Goal: Check status: Check status

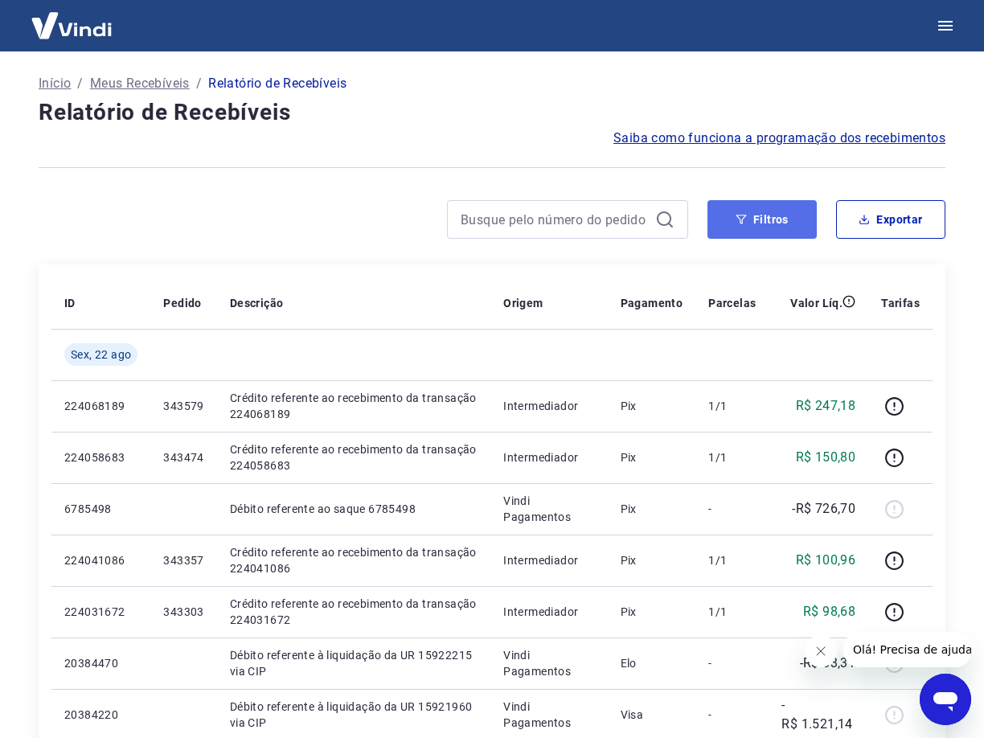
click at [771, 211] on button "Filtros" at bounding box center [762, 219] width 109 height 39
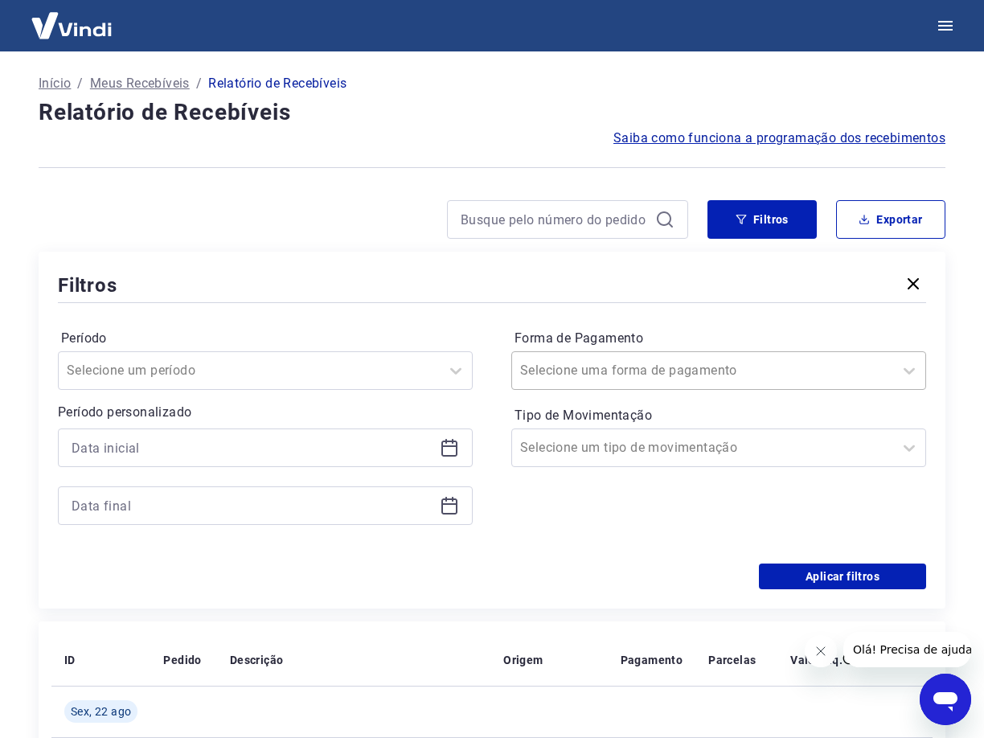
click at [686, 364] on div at bounding box center [702, 370] width 365 height 23
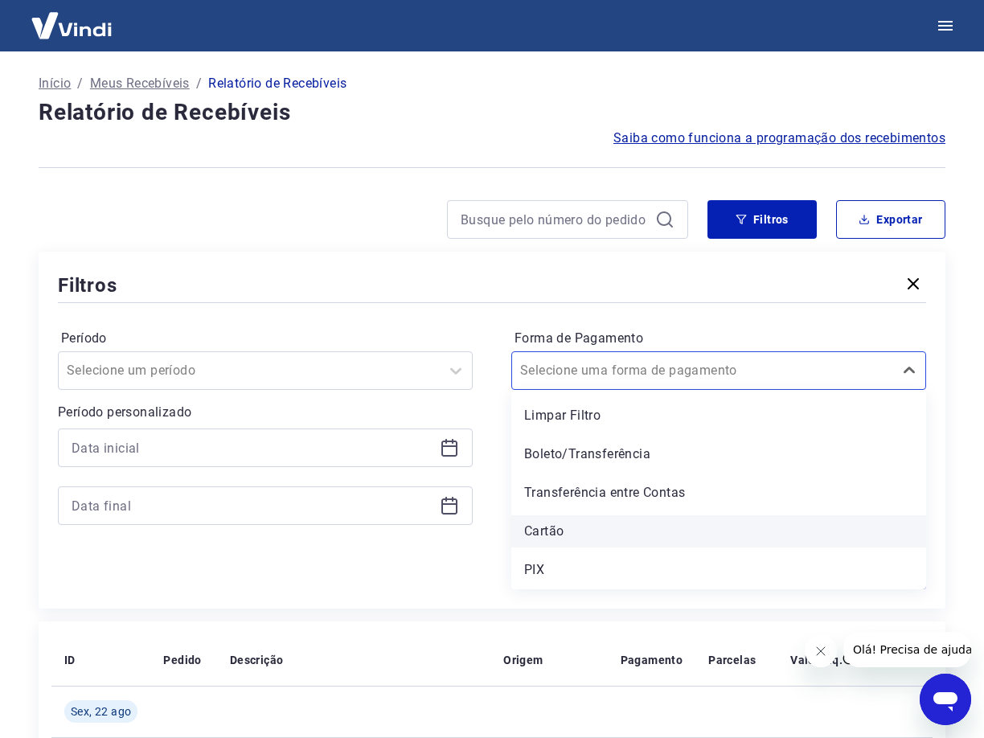
click at [568, 529] on div "Cartão" at bounding box center [718, 532] width 415 height 32
click at [443, 451] on icon at bounding box center [450, 449] width 16 height 16
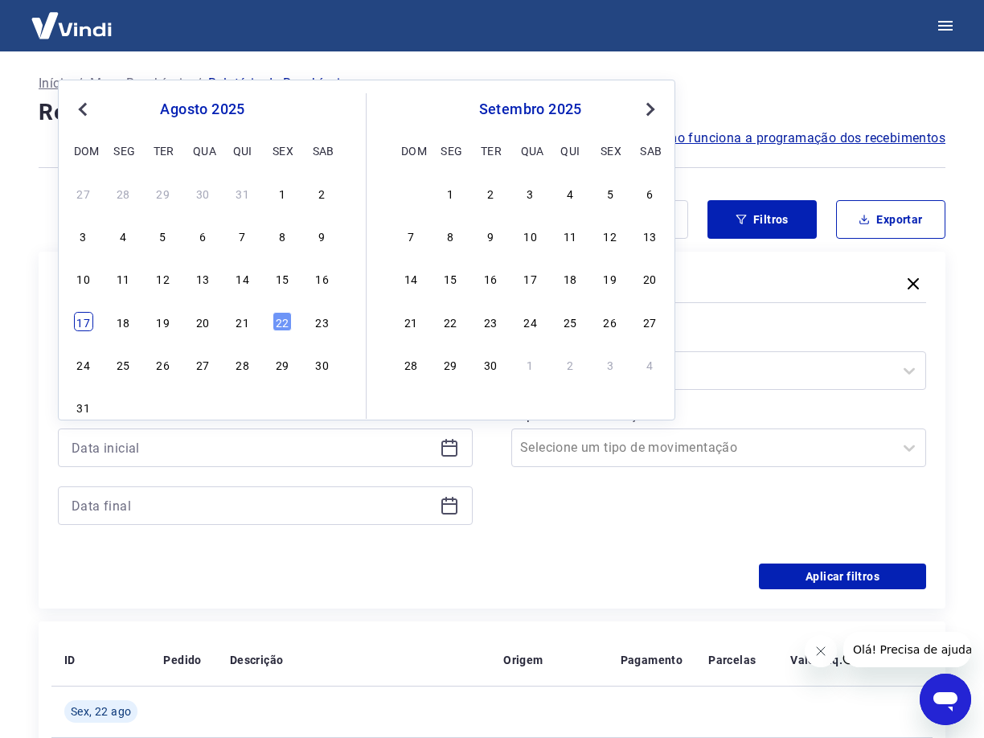
click at [84, 315] on div "17" at bounding box center [83, 321] width 19 height 19
type input "[DATE]"
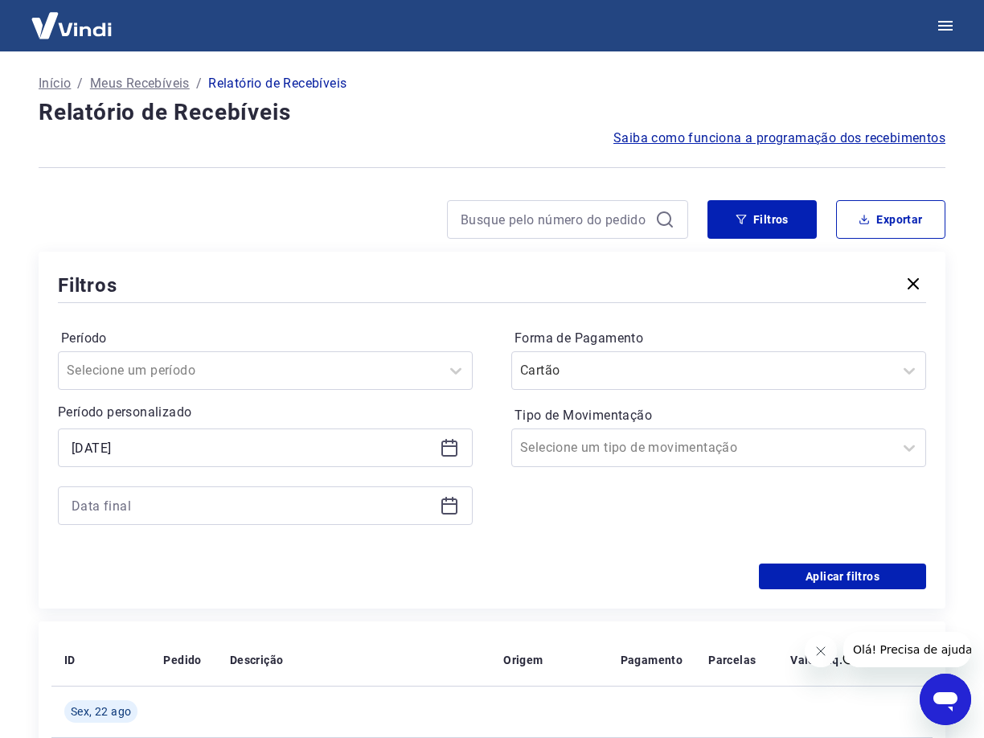
click at [440, 504] on icon at bounding box center [449, 505] width 19 height 19
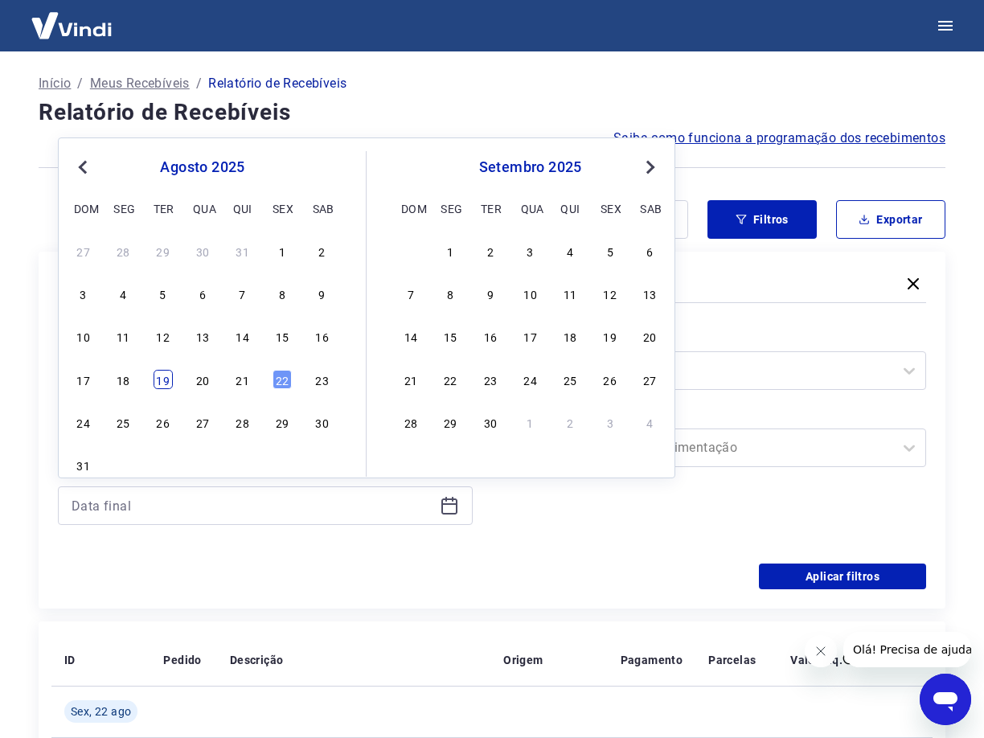
click at [164, 384] on div "19" at bounding box center [163, 379] width 19 height 19
type input "[DATE]"
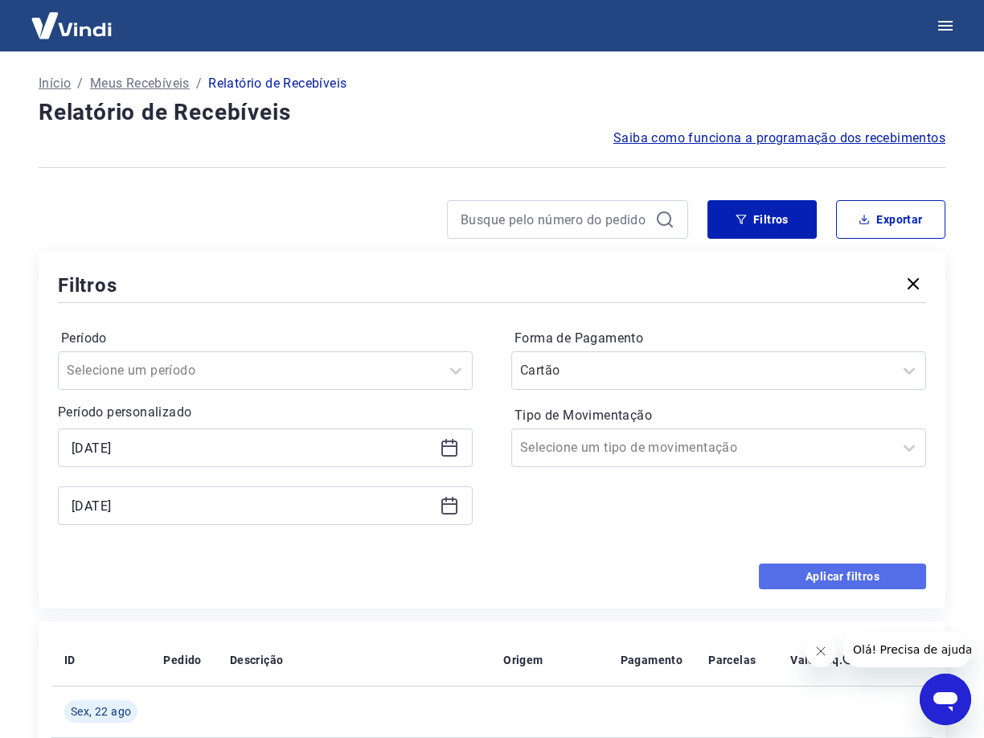
click at [805, 578] on button "Aplicar filtros" at bounding box center [842, 577] width 167 height 26
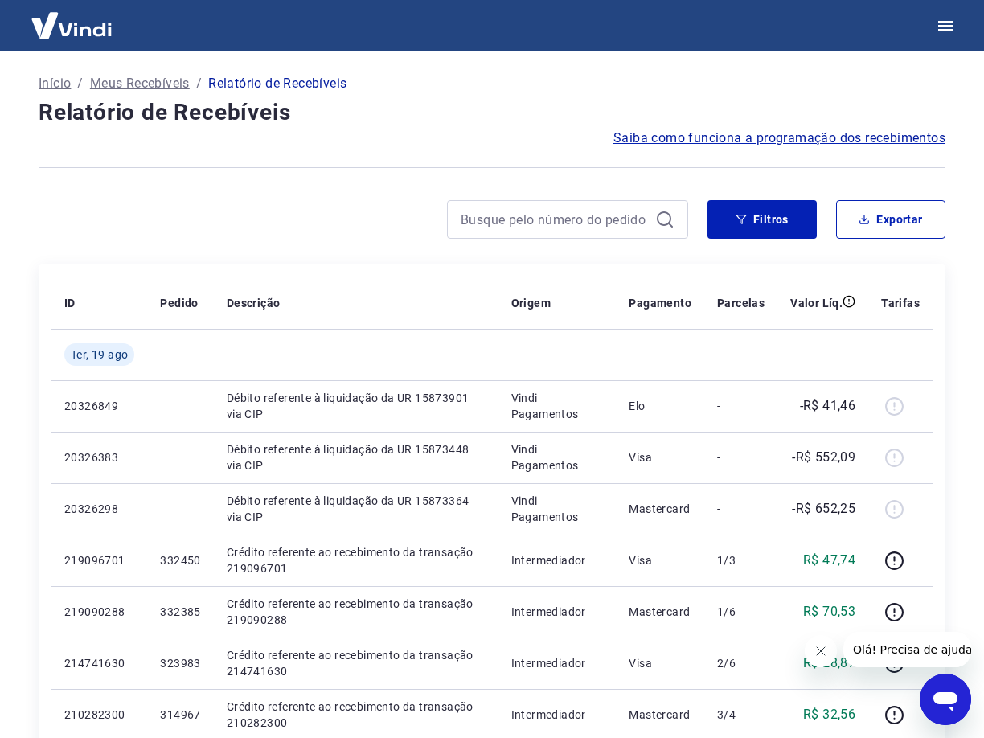
click at [830, 651] on button "Fechar mensagem da empresa" at bounding box center [820, 651] width 32 height 32
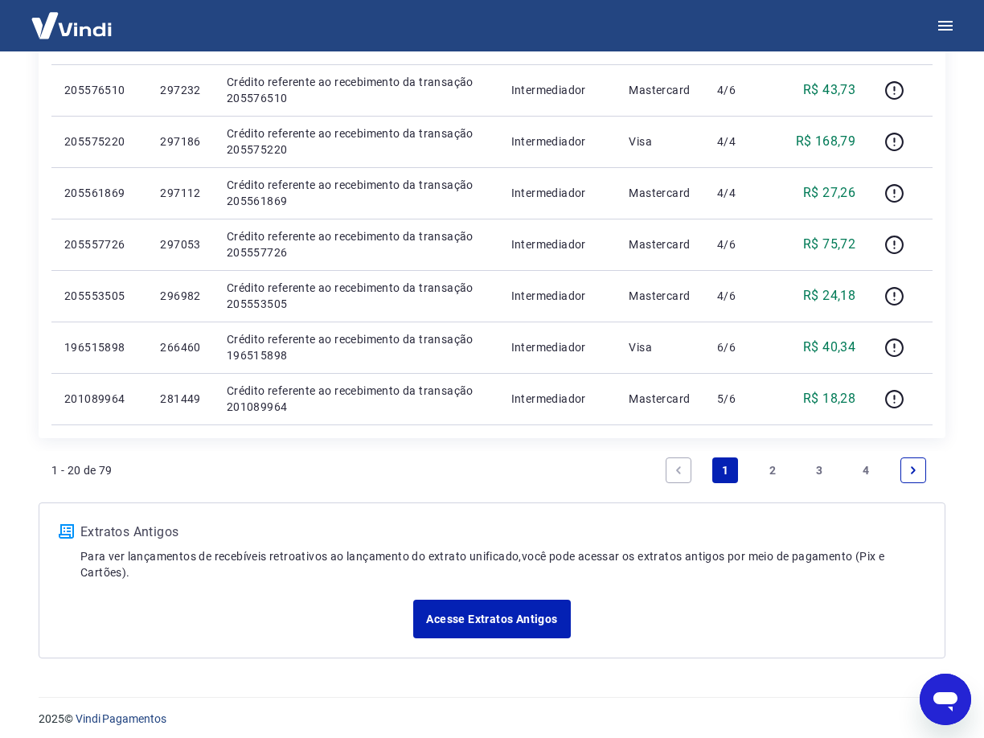
scroll to position [994, 0]
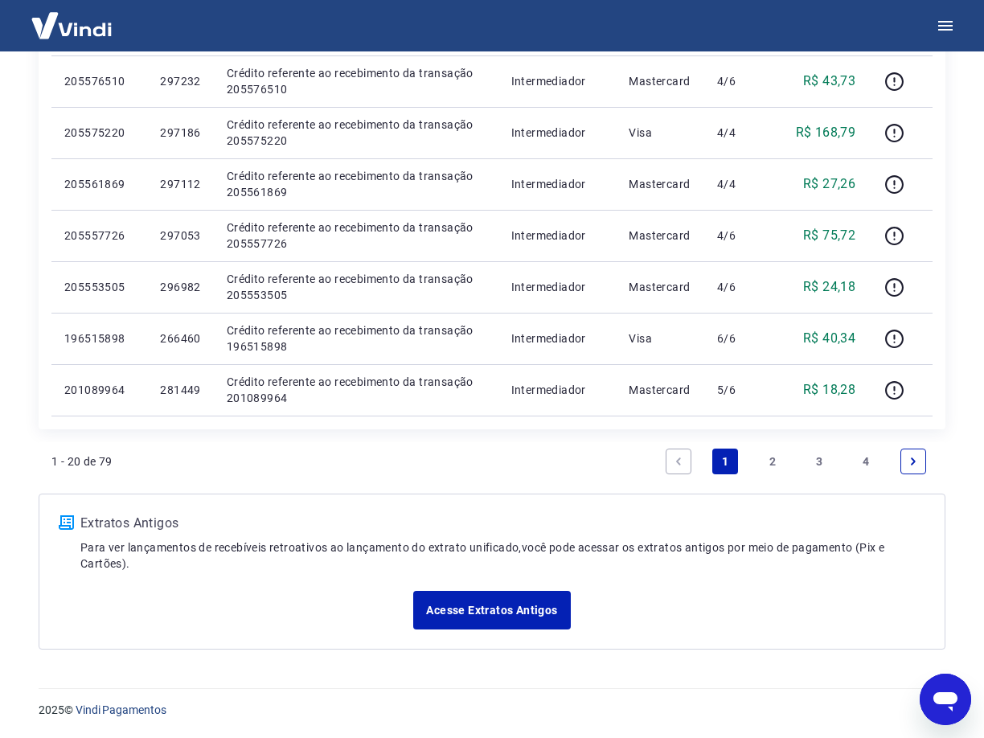
click at [861, 461] on link "4" at bounding box center [867, 462] width 26 height 26
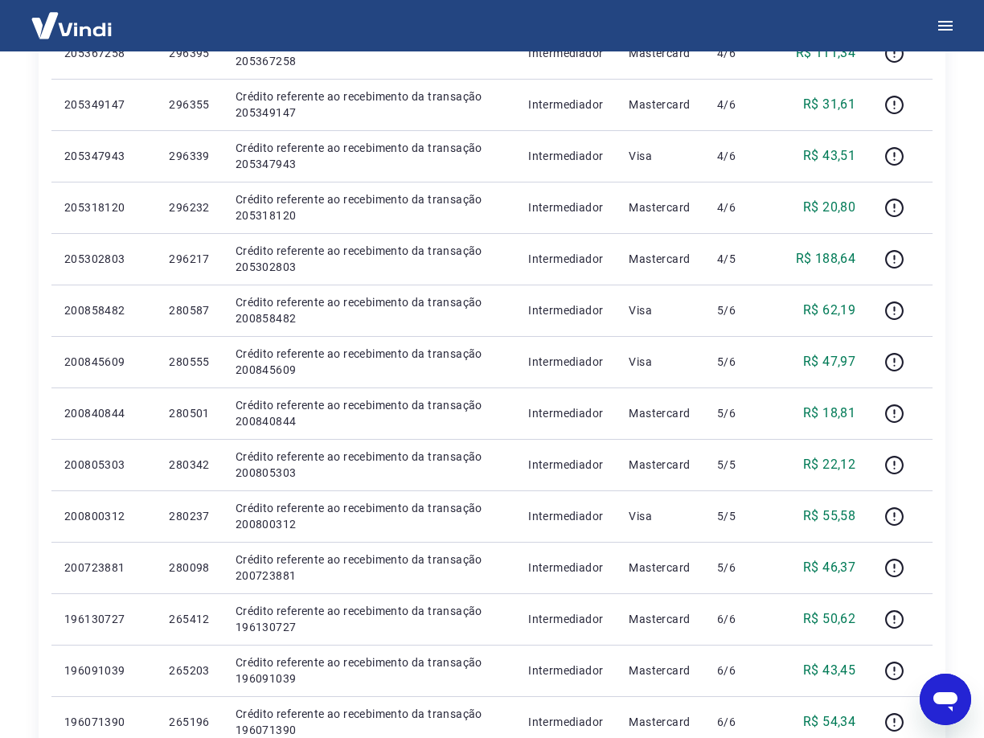
scroll to position [943, 0]
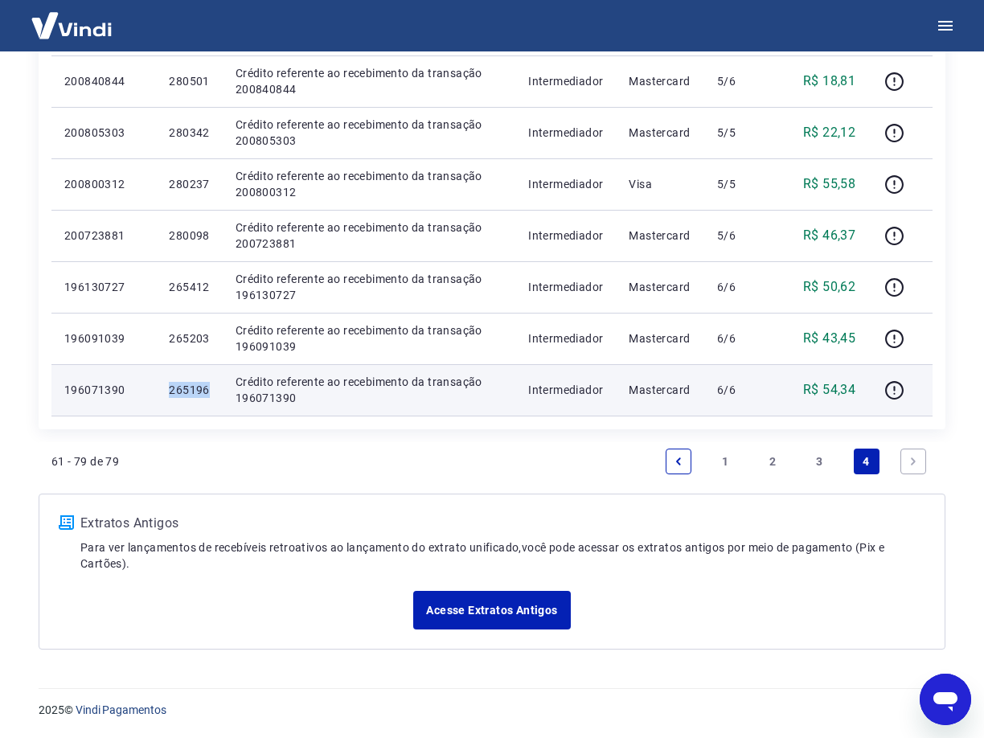
drag, startPoint x: 207, startPoint y: 390, endPoint x: 150, endPoint y: 392, distance: 56.3
click at [150, 392] on tr "196071390 265196 Crédito referente ao recebimento da transação 196071390 Interm…" at bounding box center [491, 389] width 881 height 51
copy tr "265196"
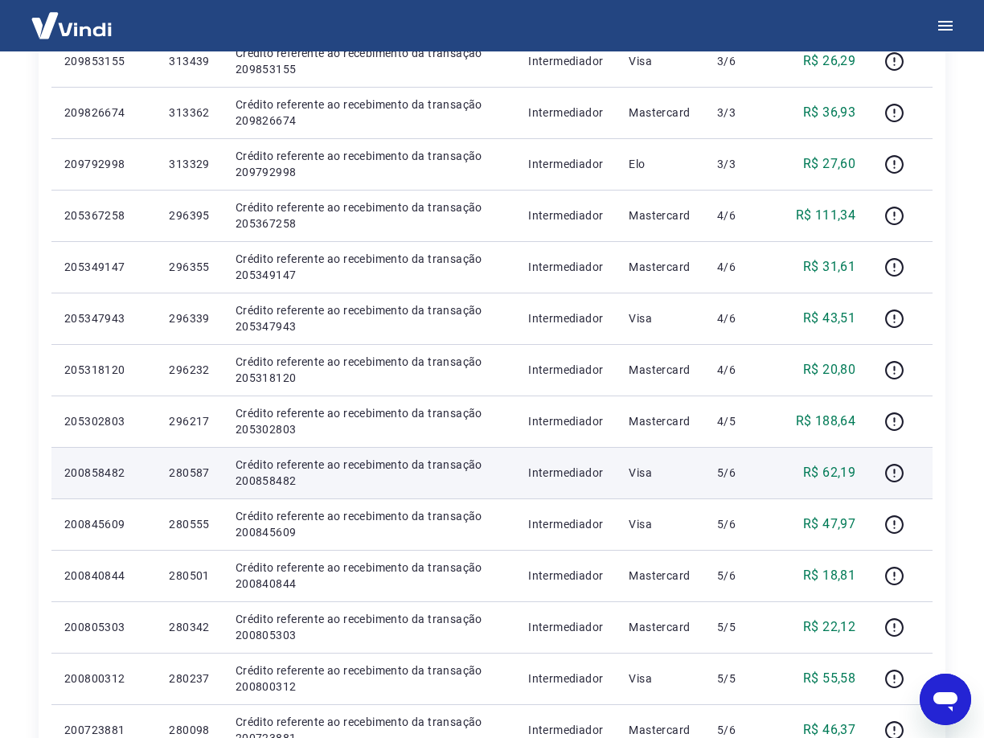
scroll to position [380, 0]
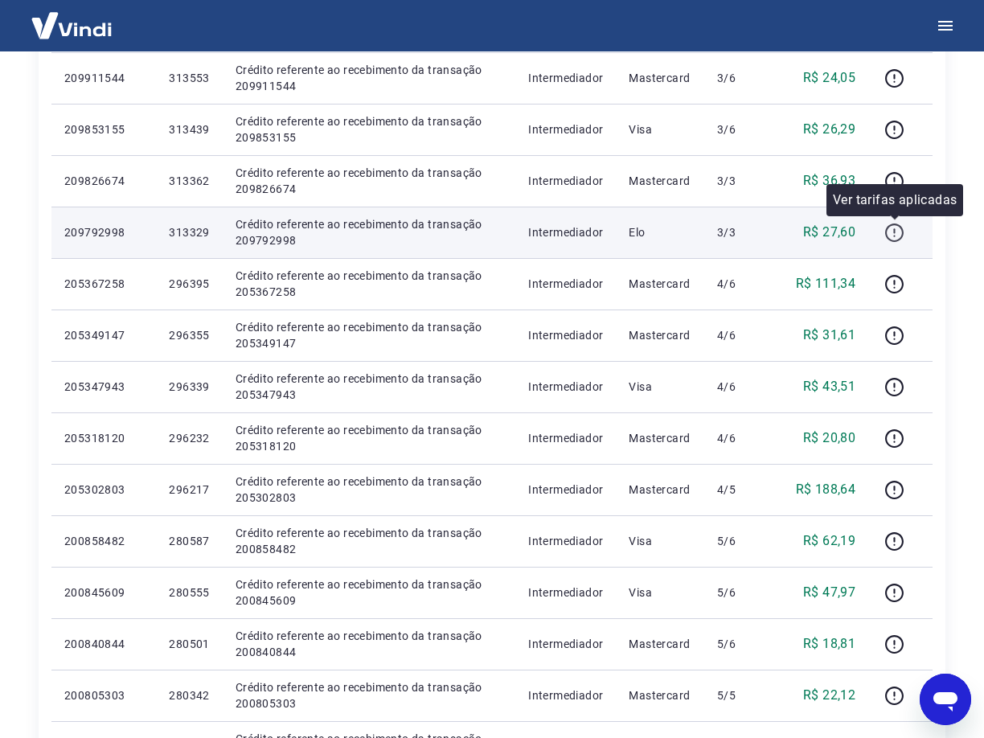
click at [900, 233] on icon "button" at bounding box center [895, 233] width 20 height 20
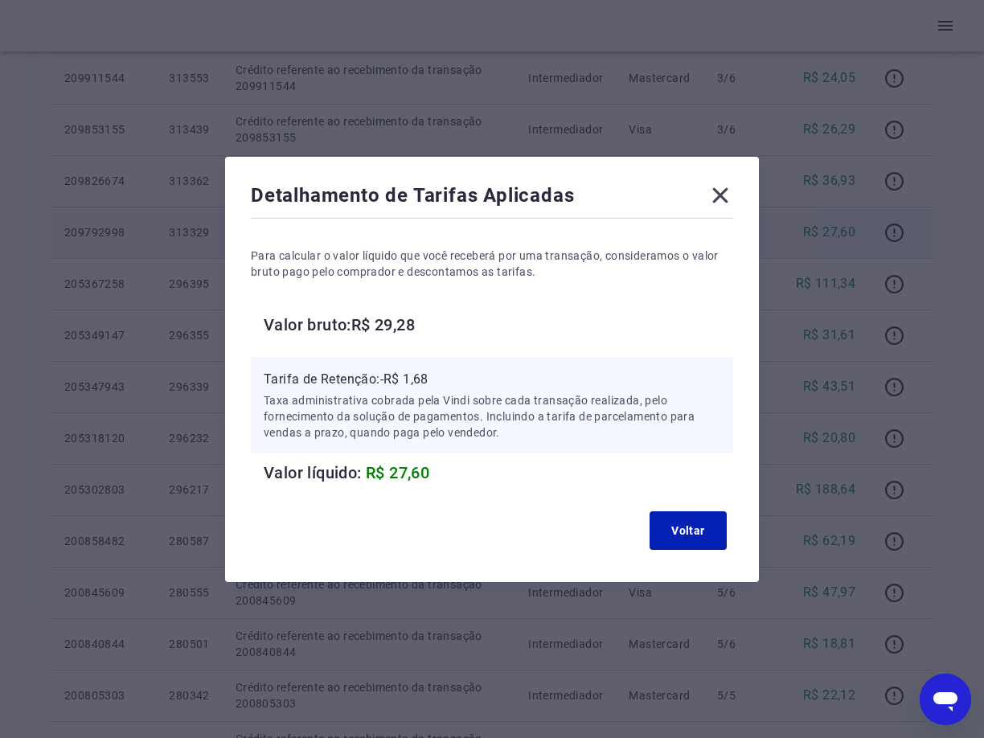
click at [718, 195] on icon at bounding box center [721, 196] width 26 height 26
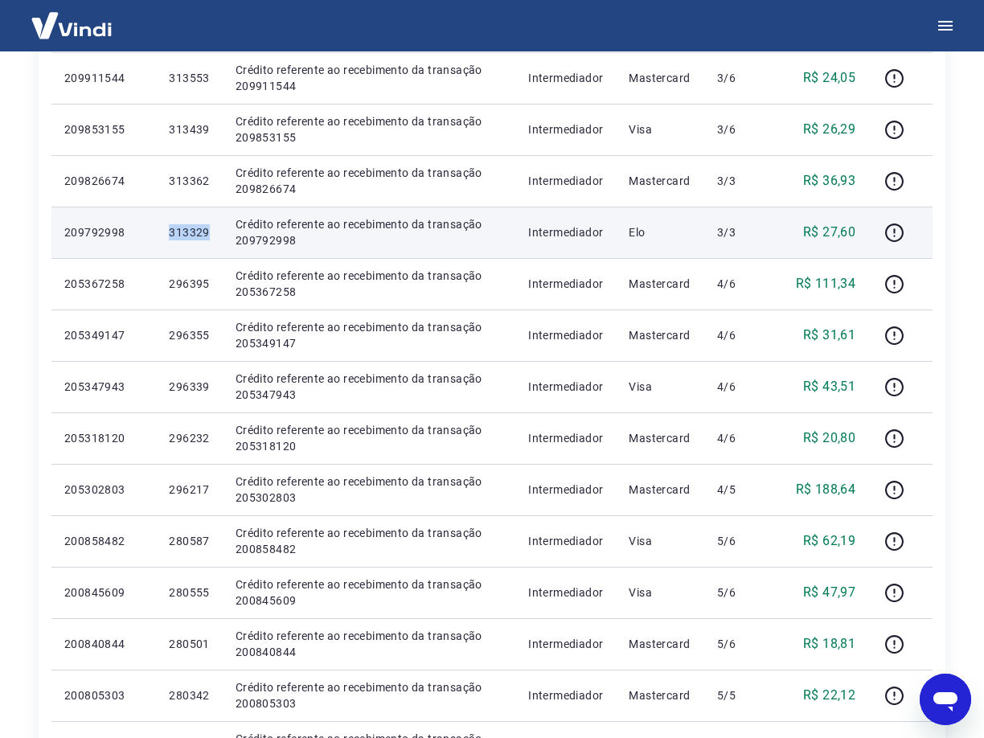
drag, startPoint x: 220, startPoint y: 237, endPoint x: 165, endPoint y: 231, distance: 55.9
click at [165, 231] on td "313329" at bounding box center [189, 232] width 66 height 51
copy p "313329"
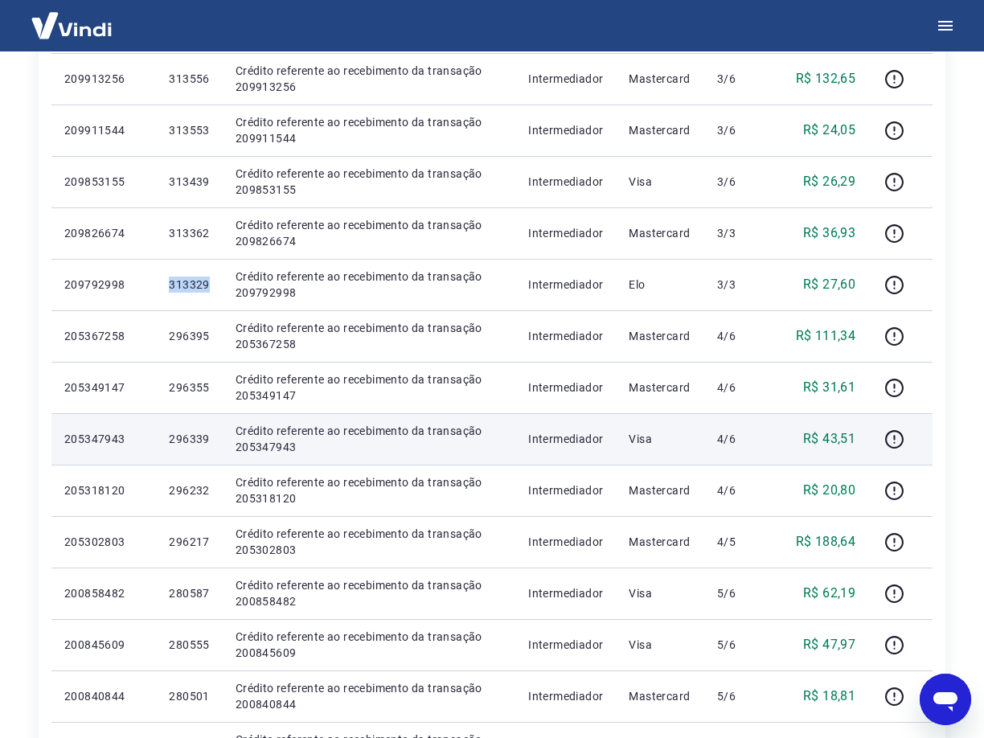
scroll to position [299, 0]
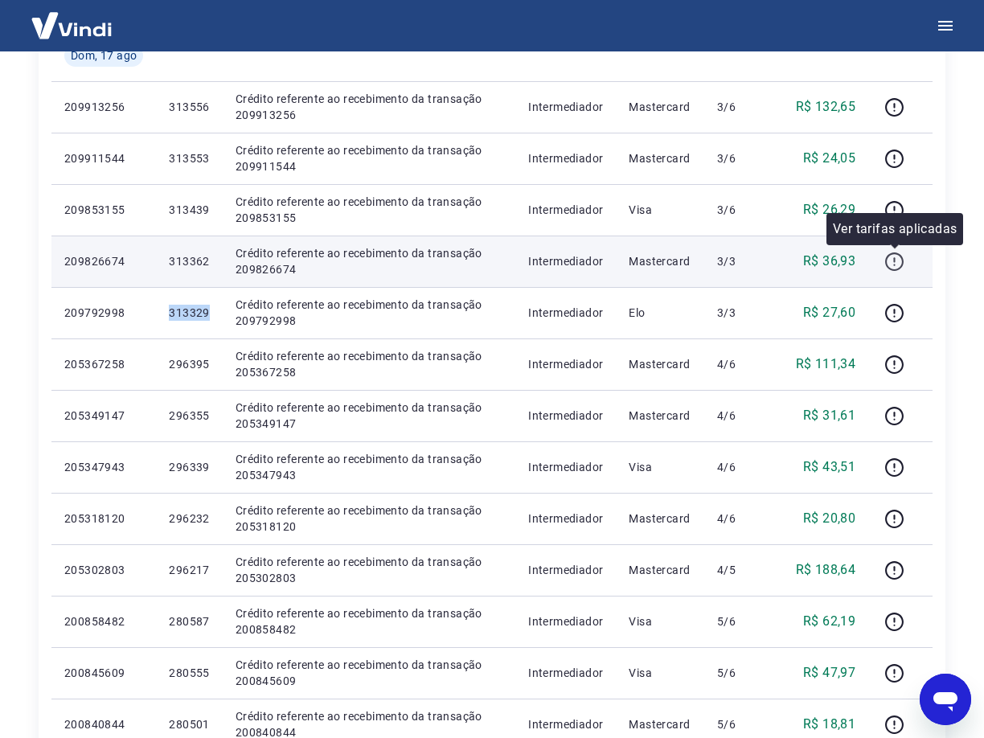
click at [895, 261] on icon "button" at bounding box center [894, 259] width 2 height 5
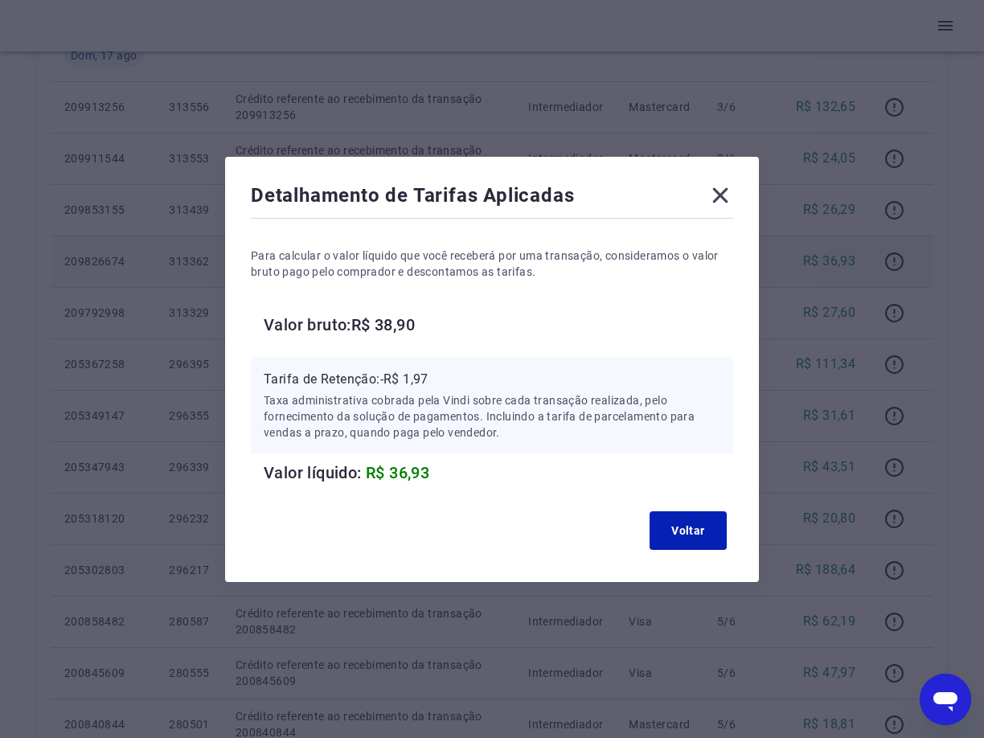
click at [724, 191] on icon at bounding box center [720, 194] width 15 height 15
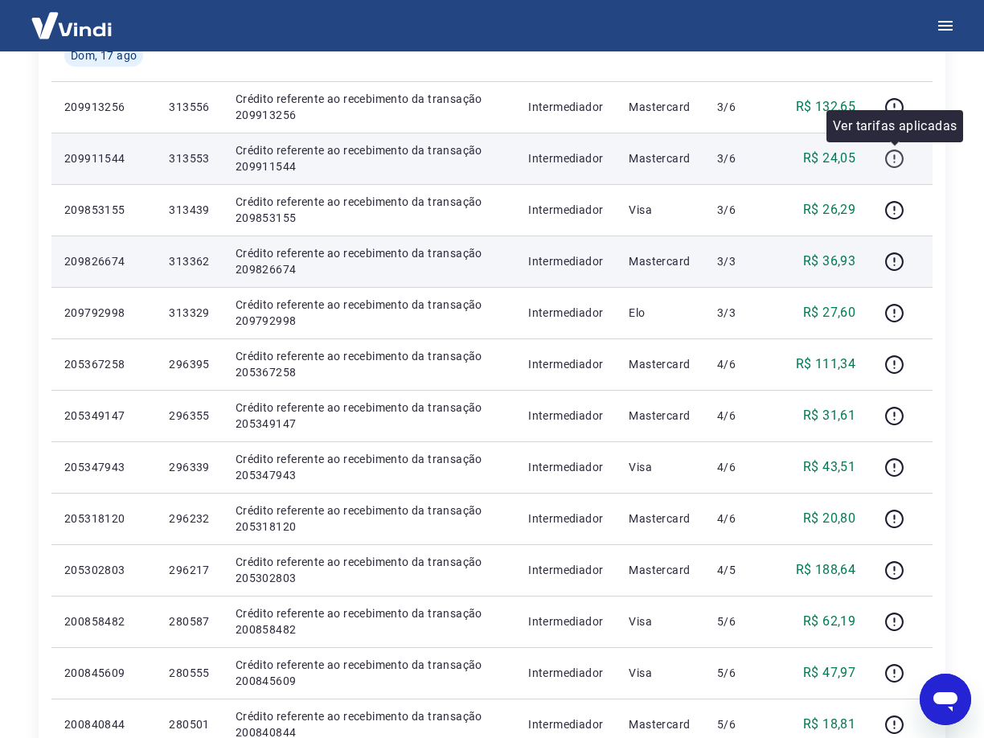
click at [894, 161] on icon "button" at bounding box center [895, 159] width 20 height 20
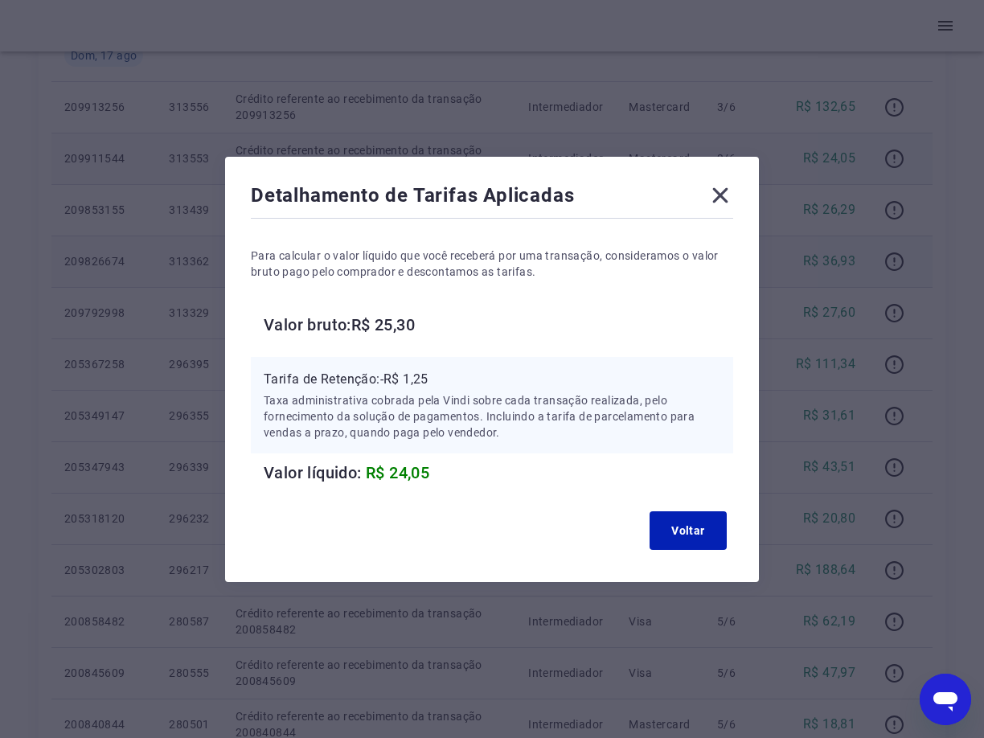
click at [732, 196] on icon at bounding box center [721, 196] width 26 height 26
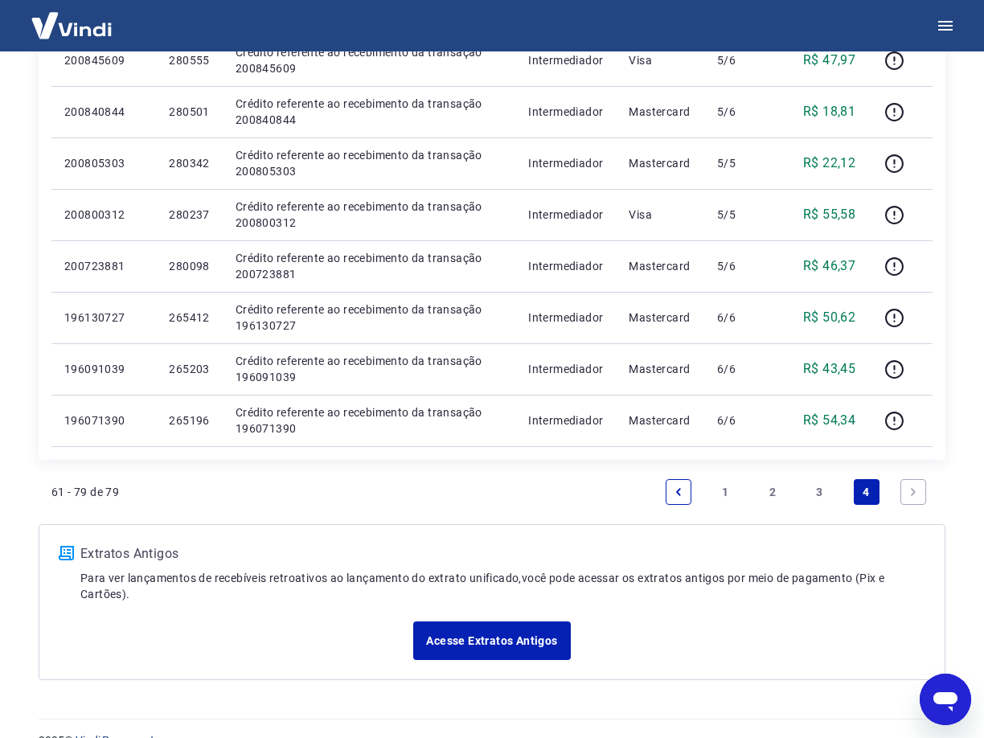
scroll to position [943, 0]
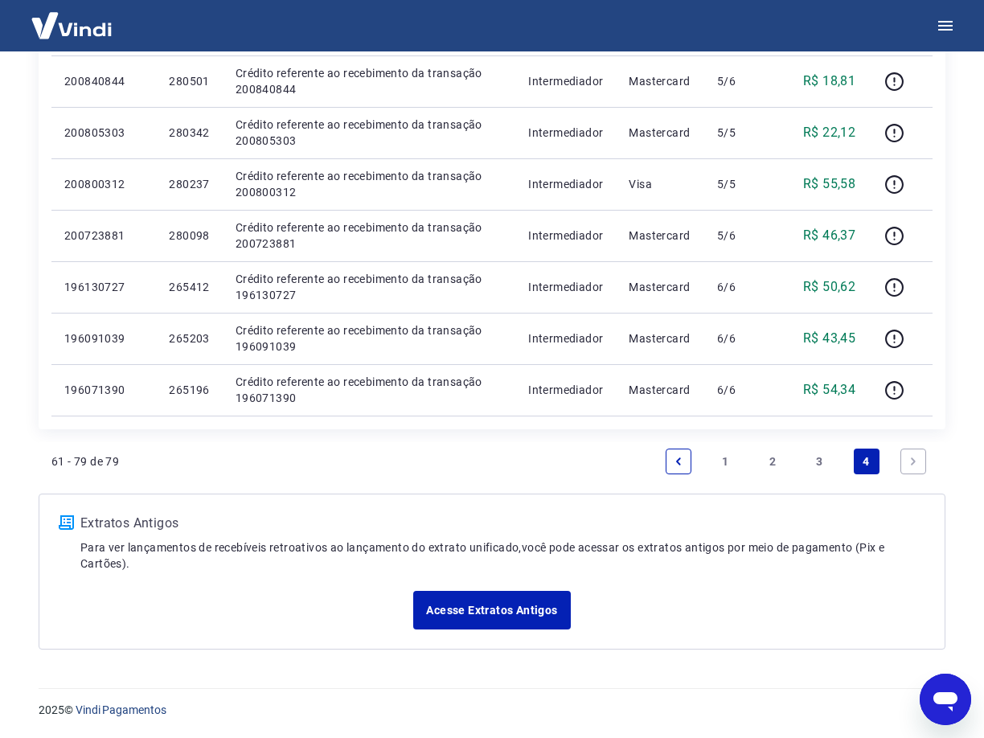
click at [821, 458] on link "3" at bounding box center [820, 462] width 26 height 26
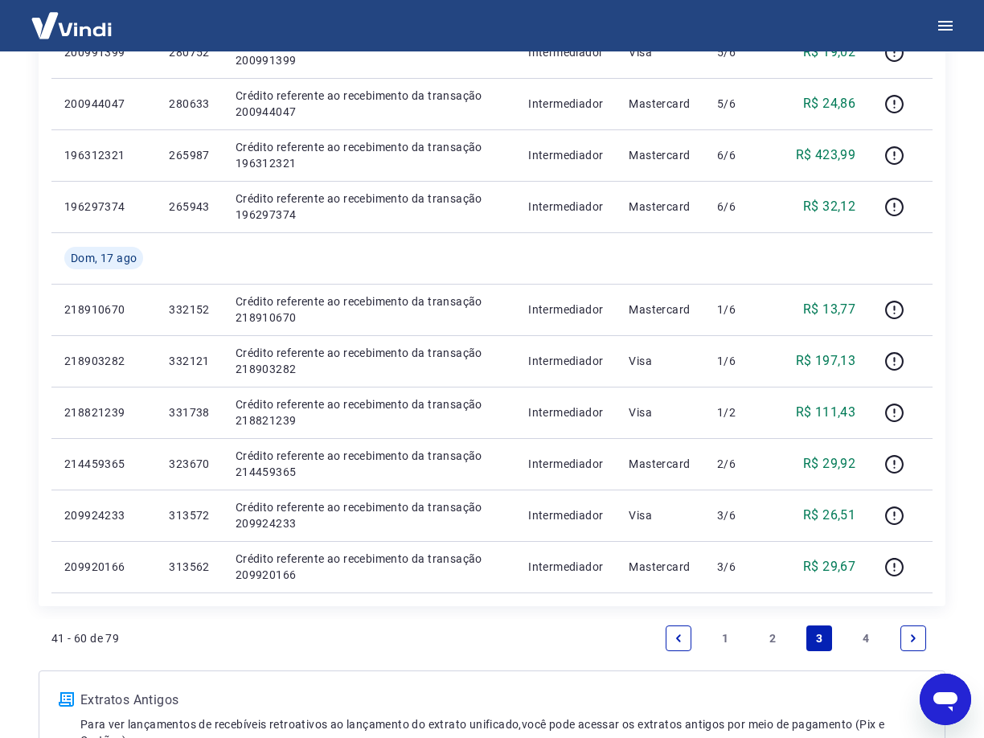
scroll to position [1045, 0]
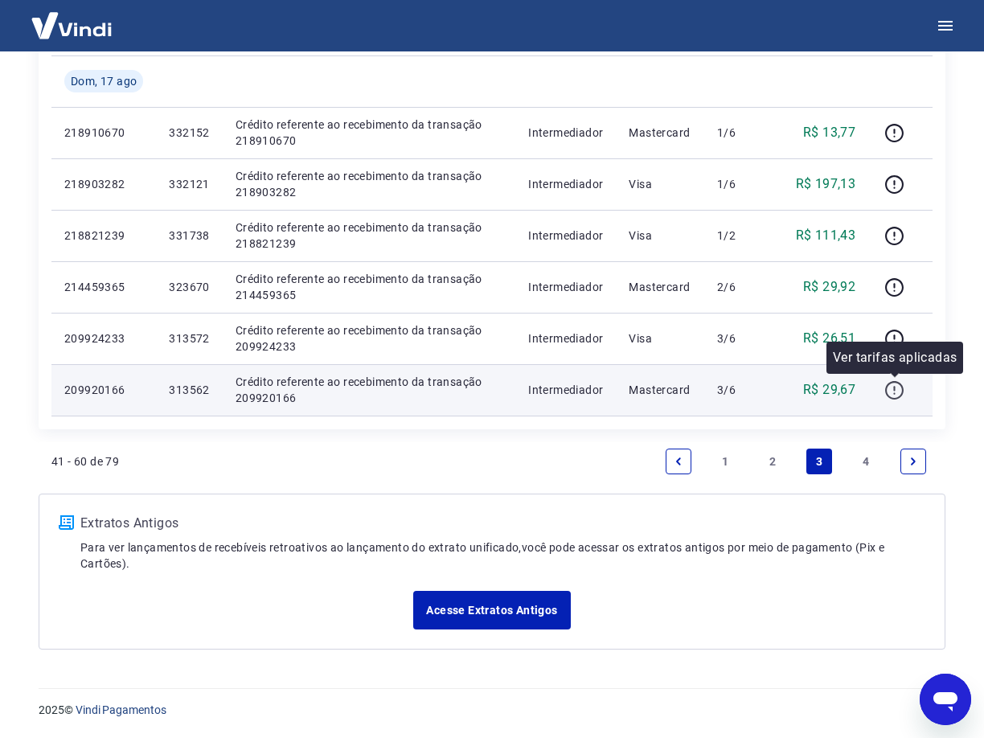
click at [895, 396] on icon "button" at bounding box center [895, 390] width 20 height 20
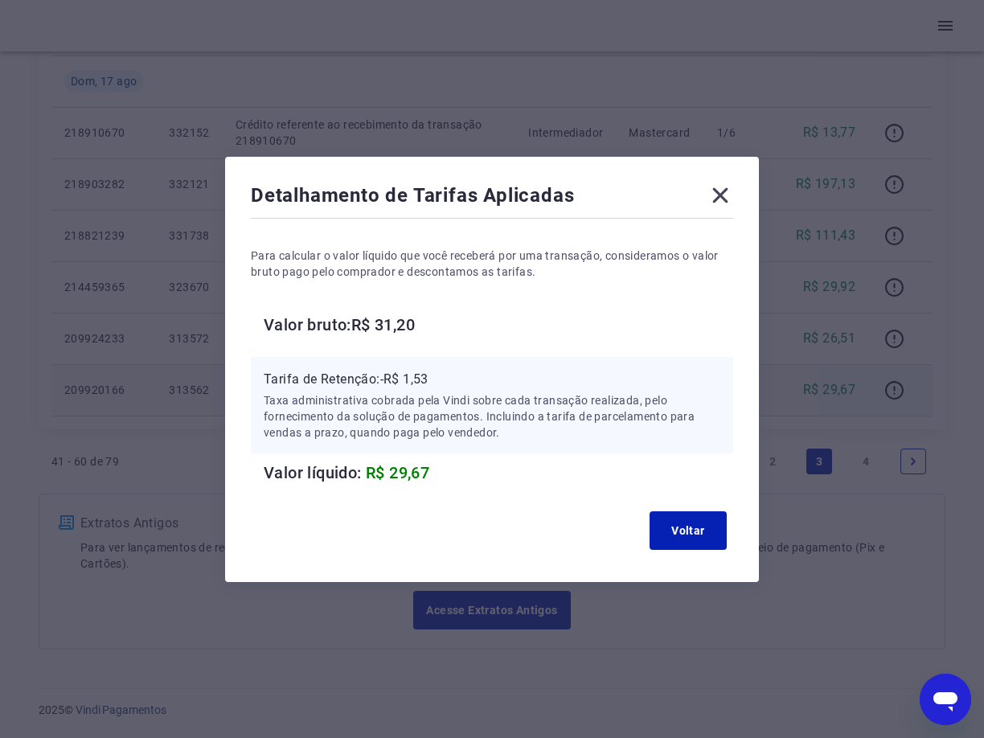
click at [727, 195] on icon at bounding box center [720, 194] width 15 height 15
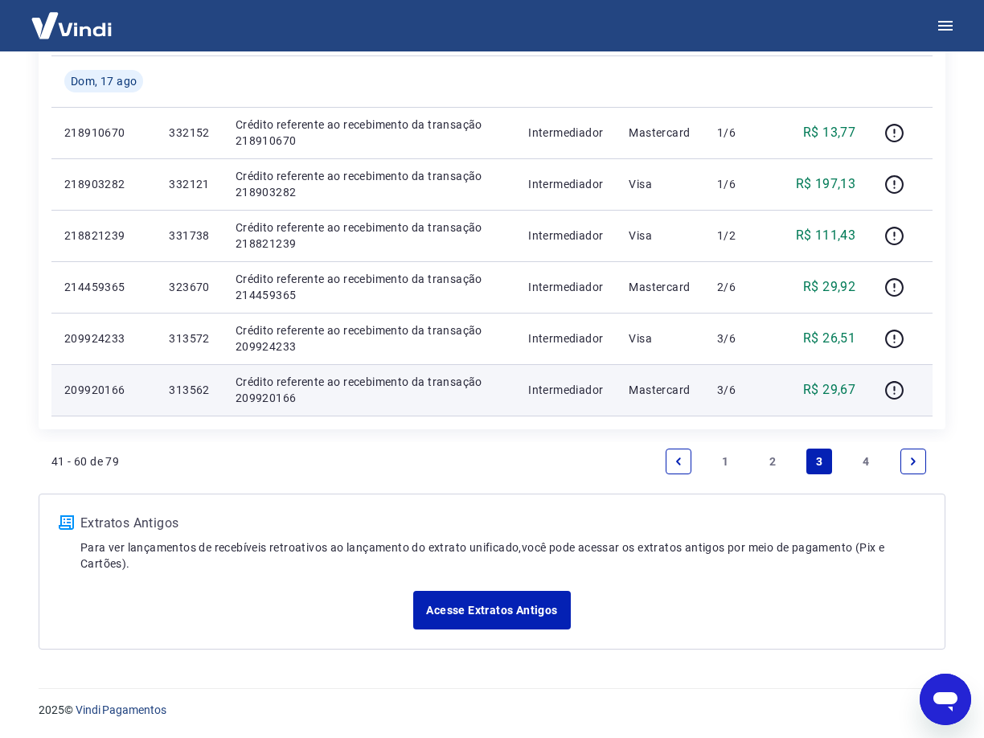
click at [770, 458] on link "2" at bounding box center [773, 462] width 26 height 26
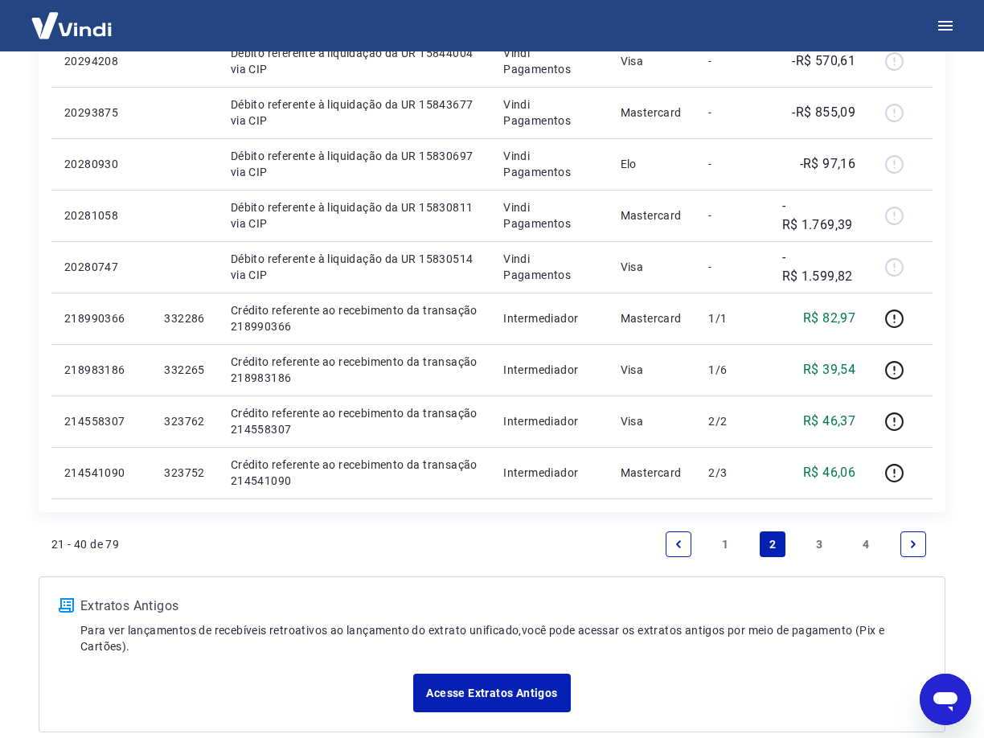
scroll to position [965, 0]
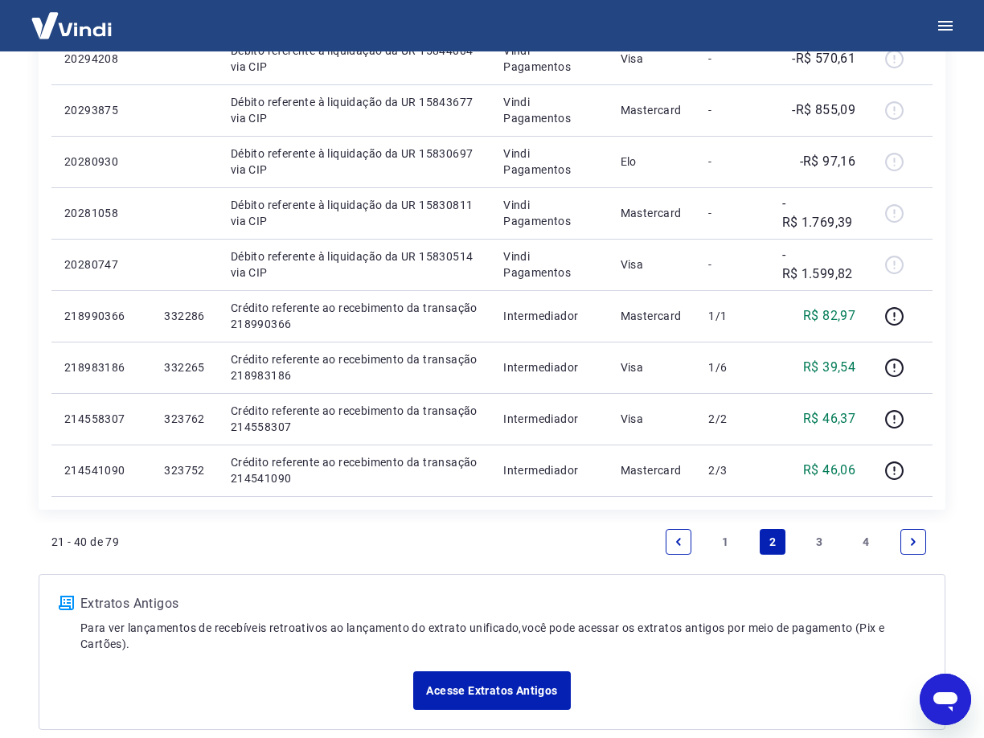
click at [823, 543] on link "3" at bounding box center [820, 542] width 26 height 26
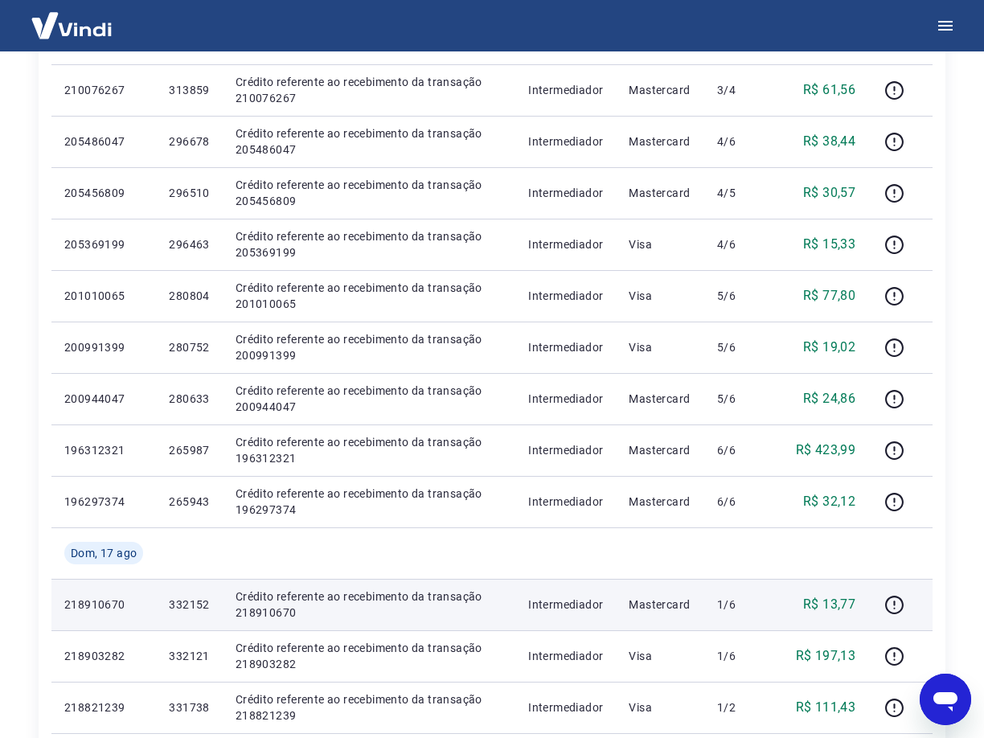
scroll to position [804, 0]
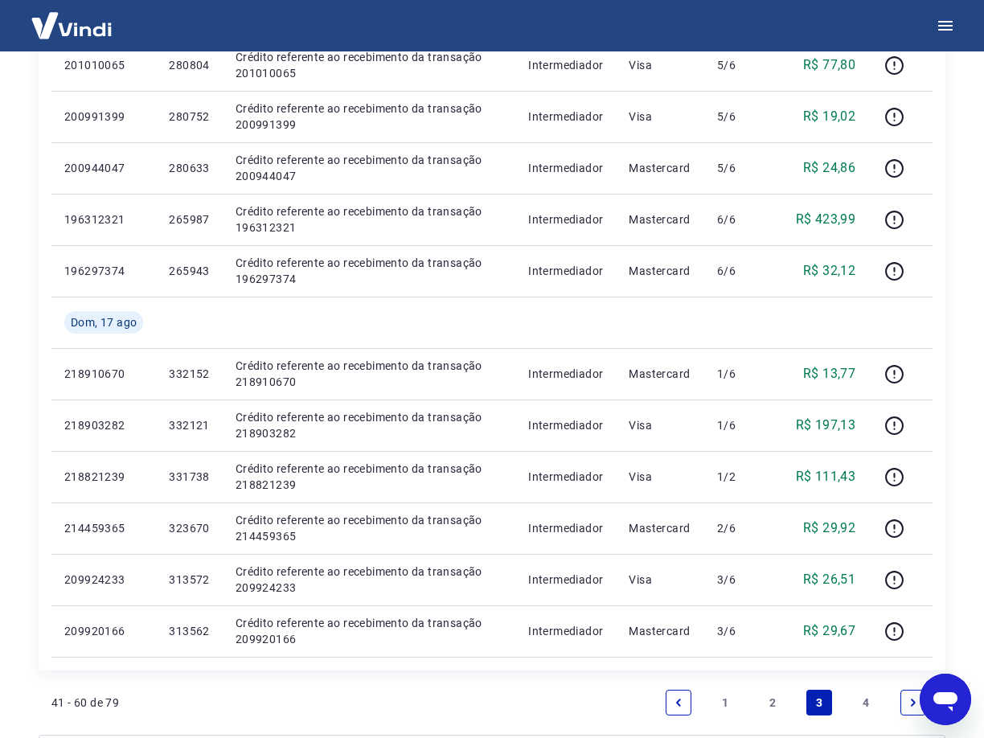
click at [770, 698] on link "2" at bounding box center [773, 703] width 26 height 26
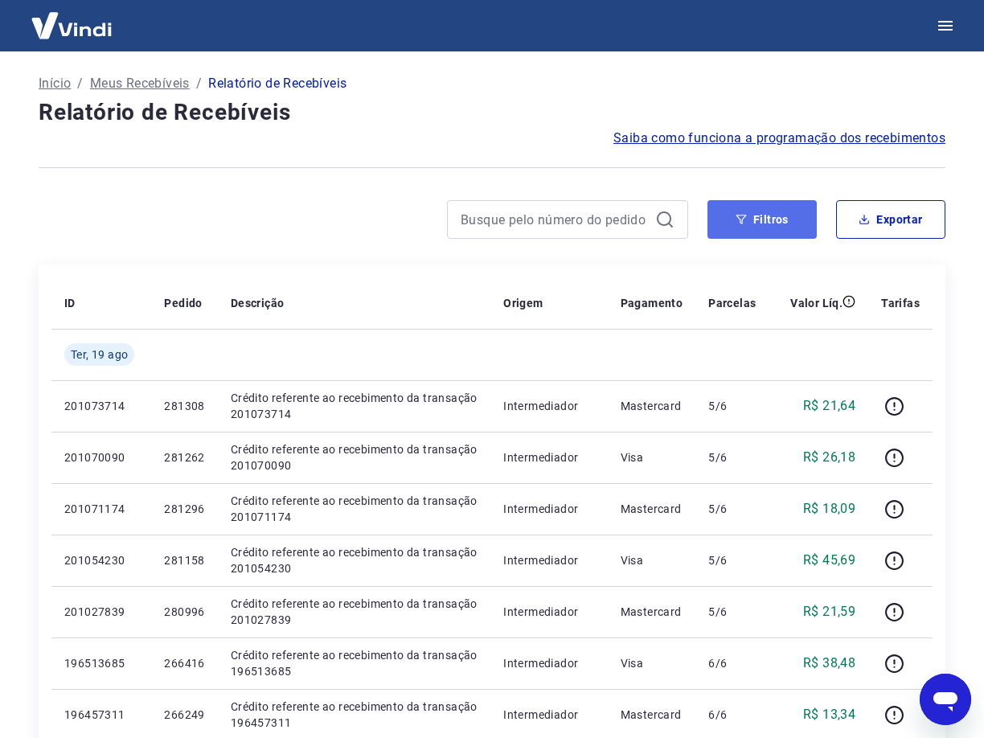
click at [770, 227] on button "Filtros" at bounding box center [762, 219] width 109 height 39
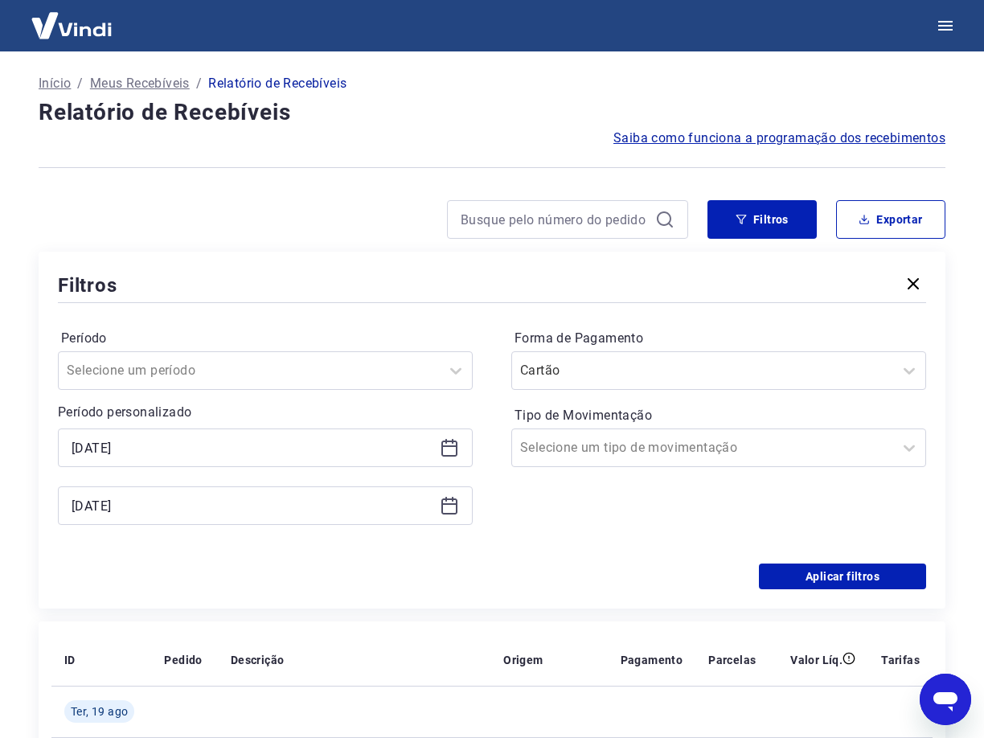
click at [446, 445] on icon at bounding box center [449, 447] width 19 height 19
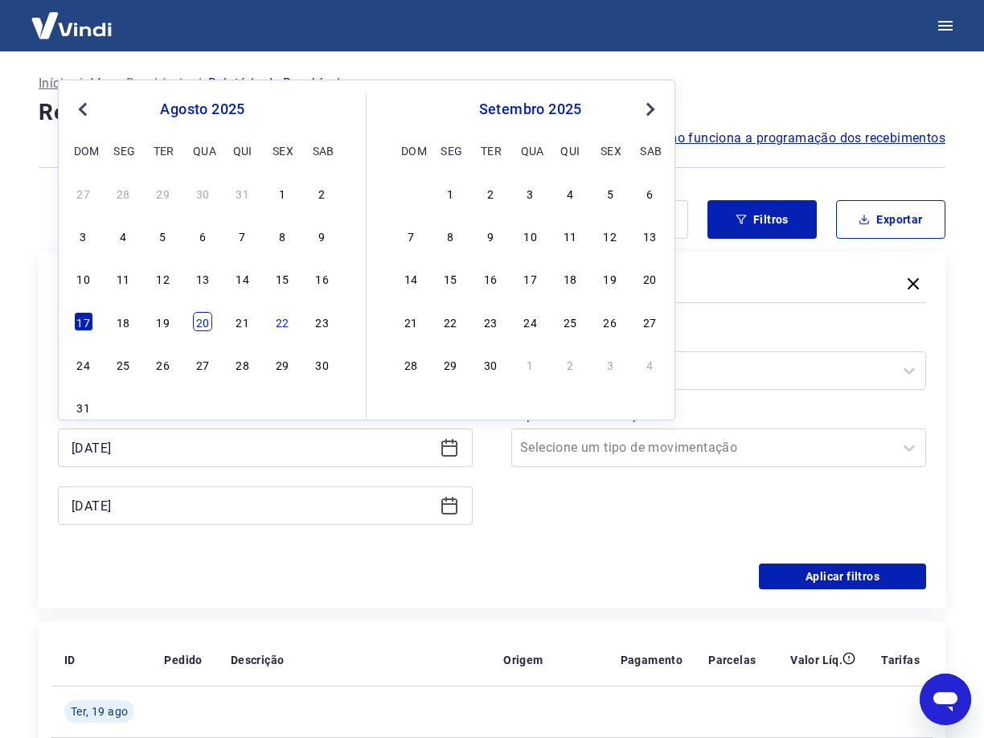
click at [209, 324] on div "20" at bounding box center [202, 321] width 19 height 19
type input "[DATE]"
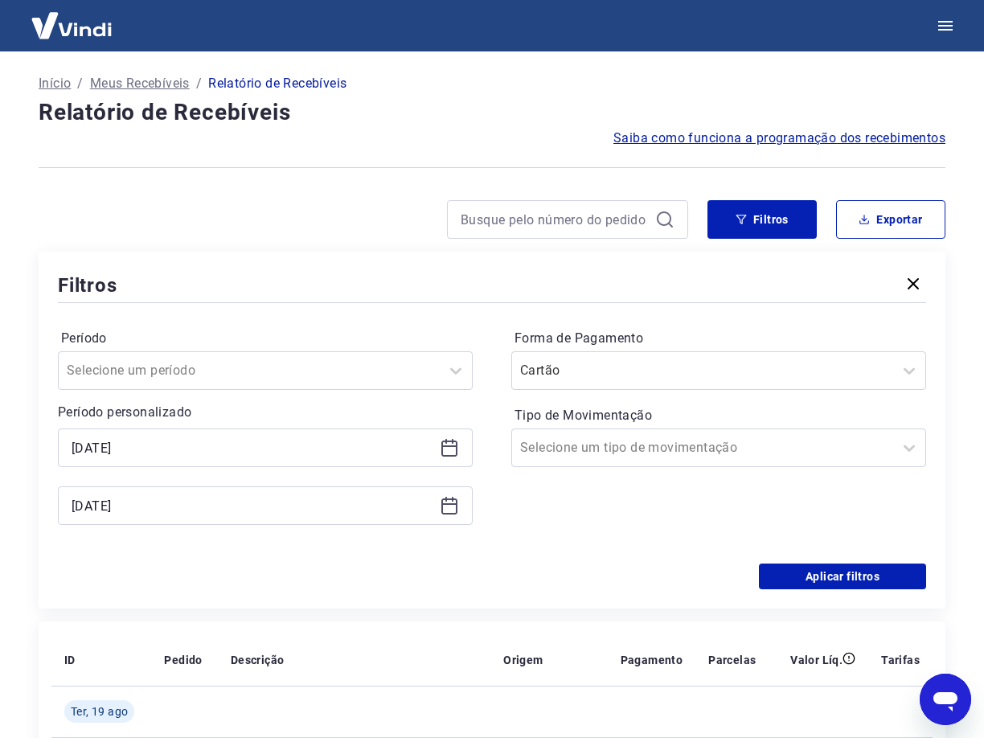
click at [451, 506] on icon at bounding box center [449, 505] width 19 height 19
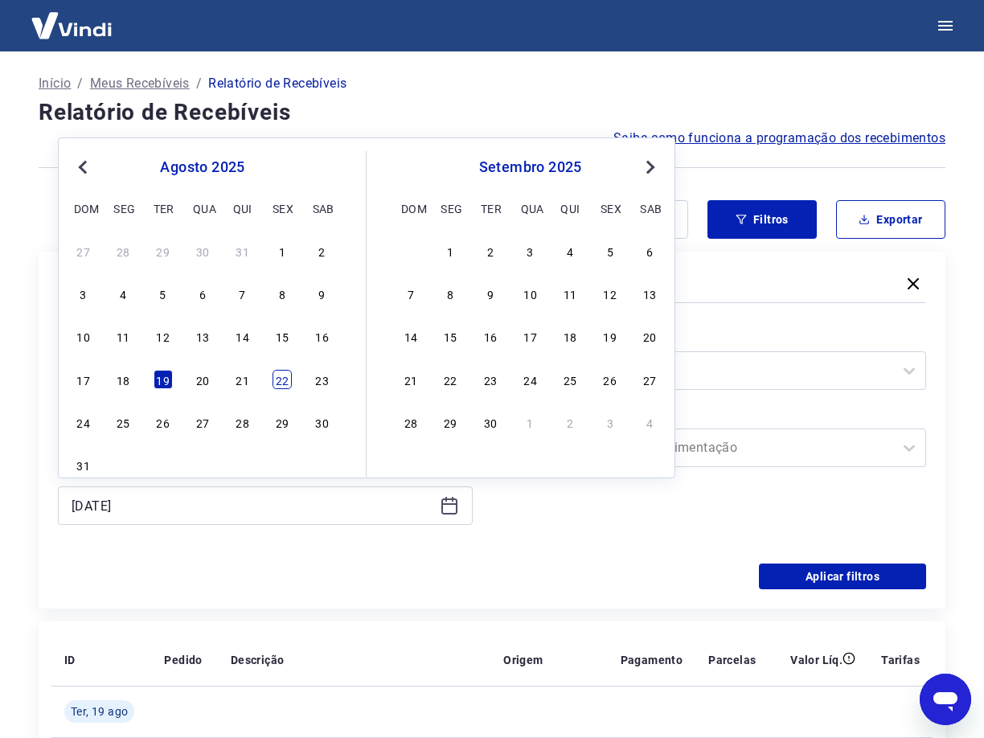
click at [273, 380] on div "22" at bounding box center [282, 379] width 19 height 19
type input "[DATE]"
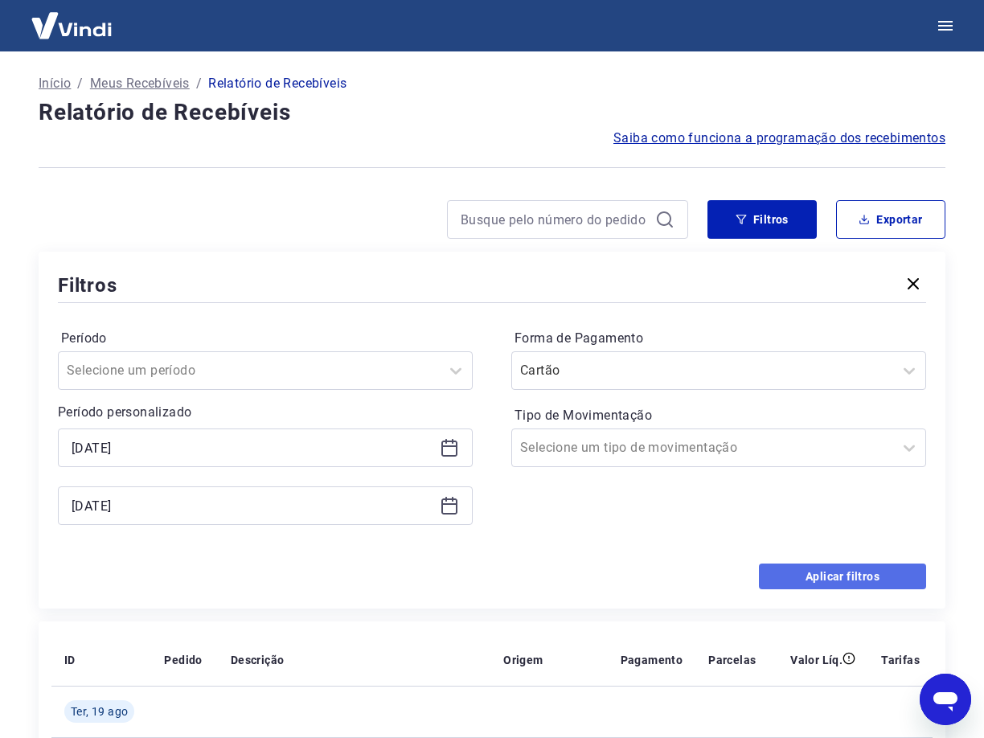
click at [806, 573] on button "Aplicar filtros" at bounding box center [842, 577] width 167 height 26
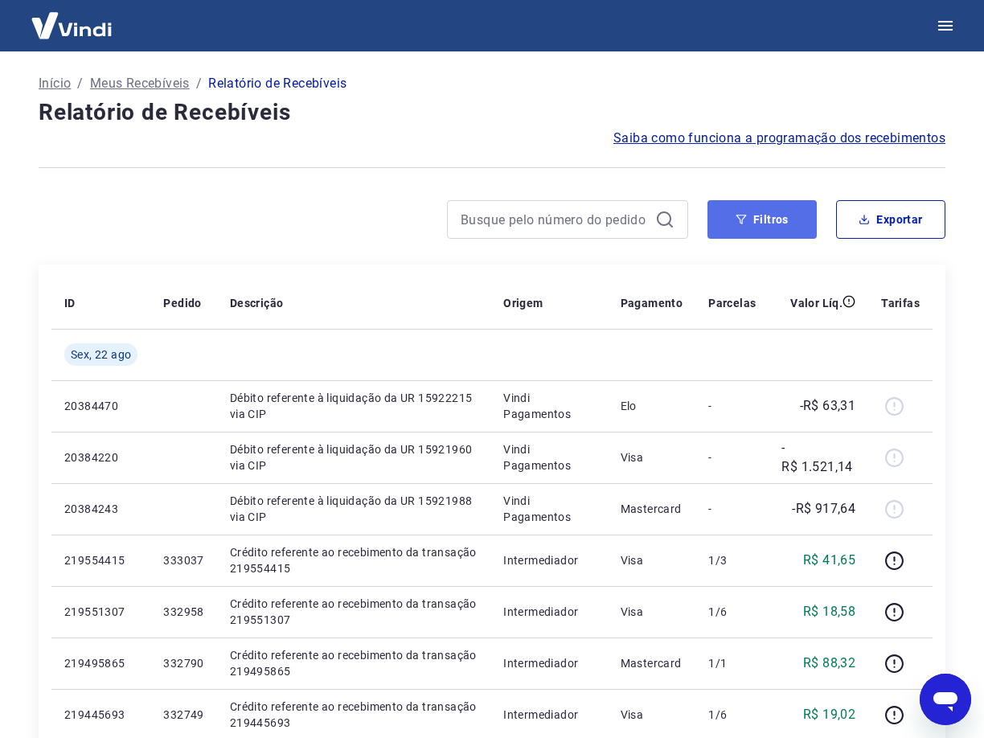
click at [778, 220] on button "Filtros" at bounding box center [762, 219] width 109 height 39
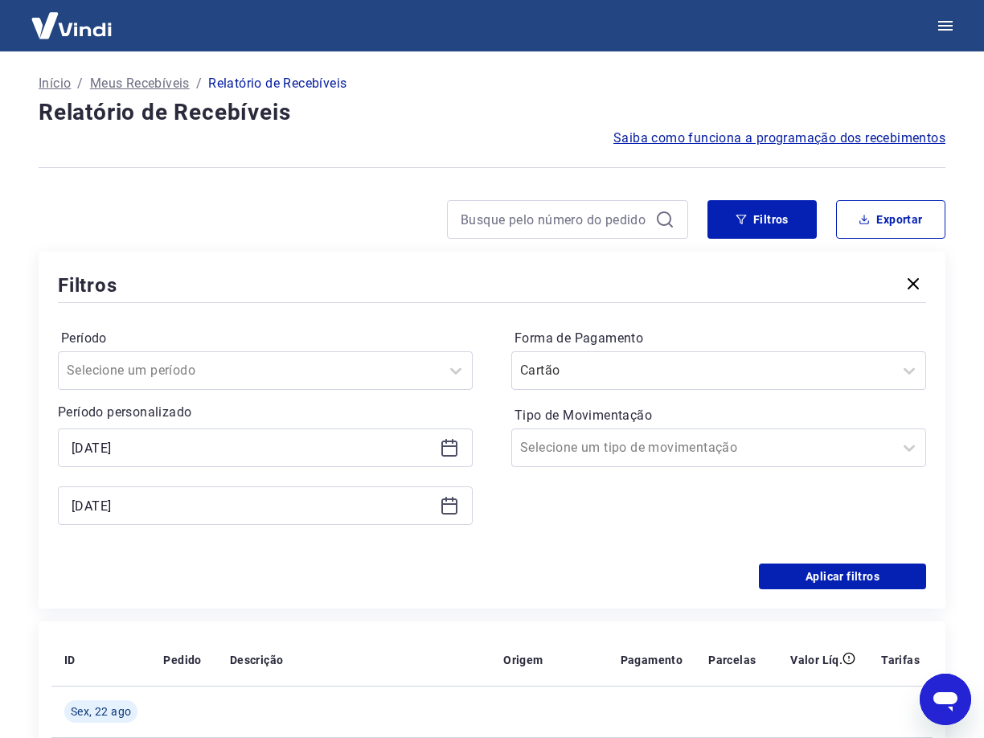
click at [696, 518] on div "Forma de Pagamento Cartão Tipo de Movimentação Selecione um tipo de movimentação" at bounding box center [718, 435] width 415 height 219
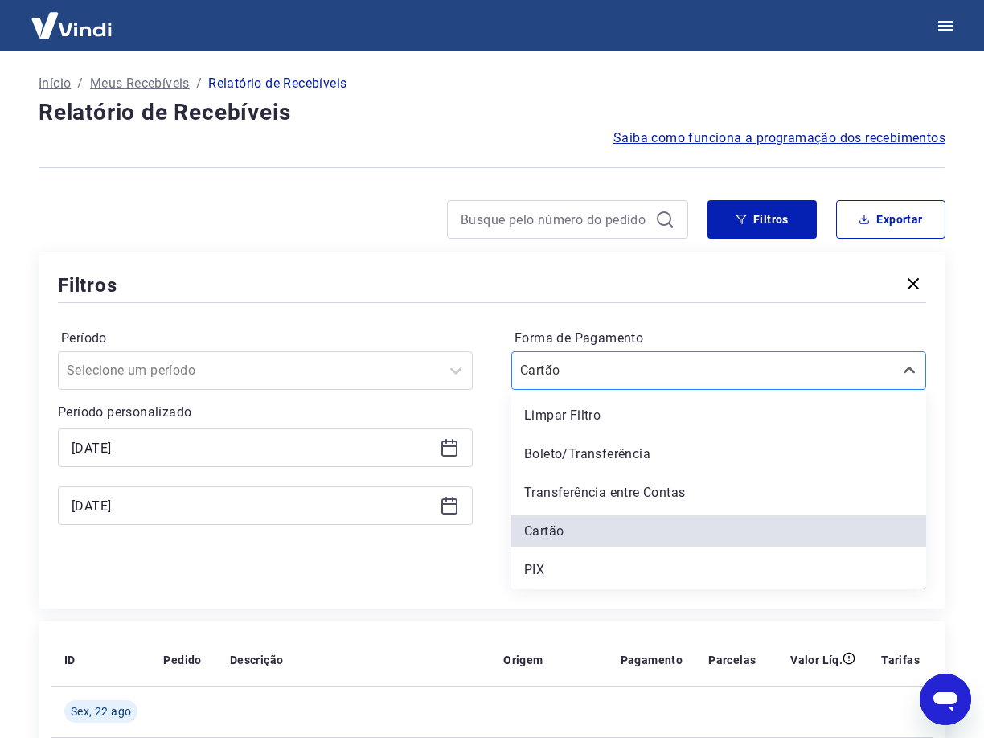
click at [707, 356] on div "Cartão" at bounding box center [702, 370] width 381 height 29
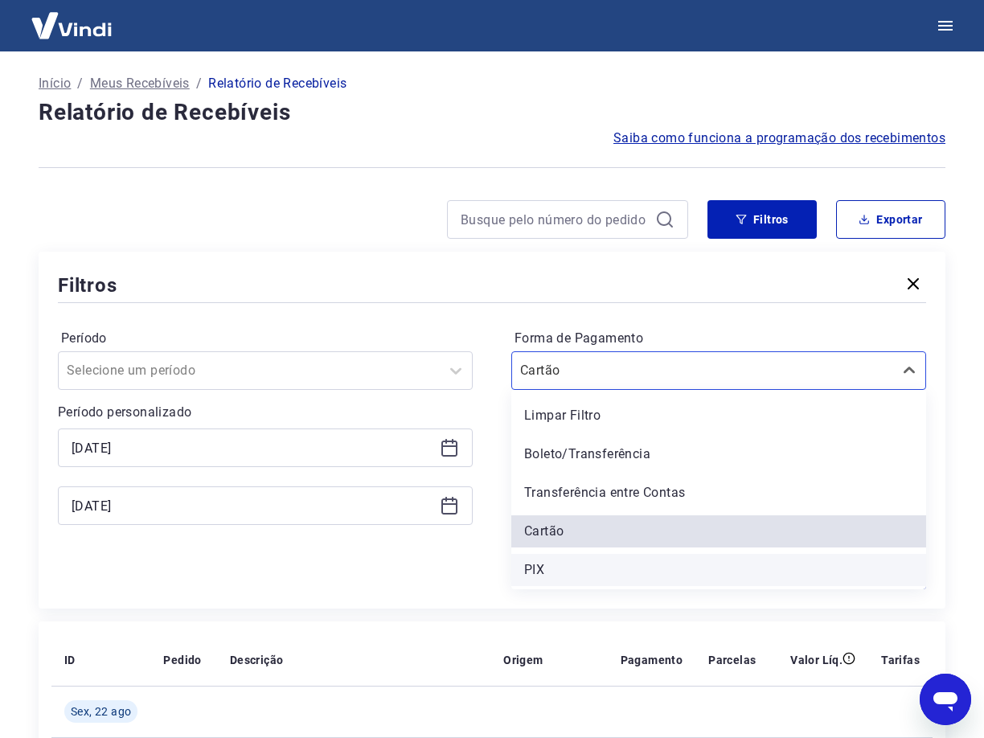
click at [564, 560] on div "PIX" at bounding box center [718, 570] width 415 height 32
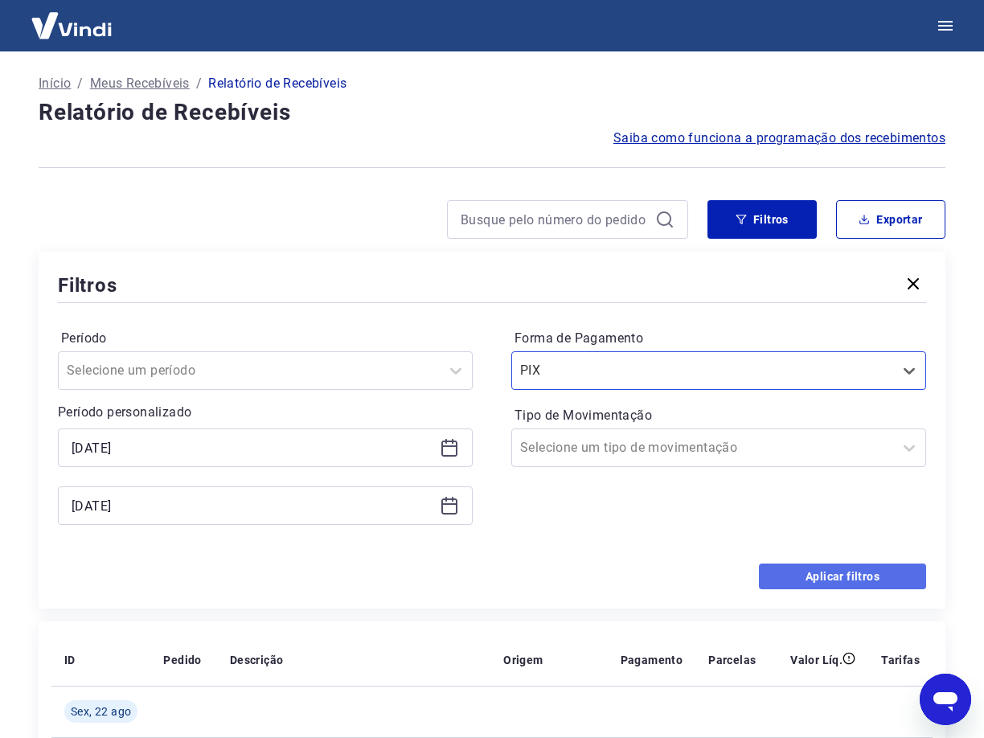
click at [812, 581] on button "Aplicar filtros" at bounding box center [842, 577] width 167 height 26
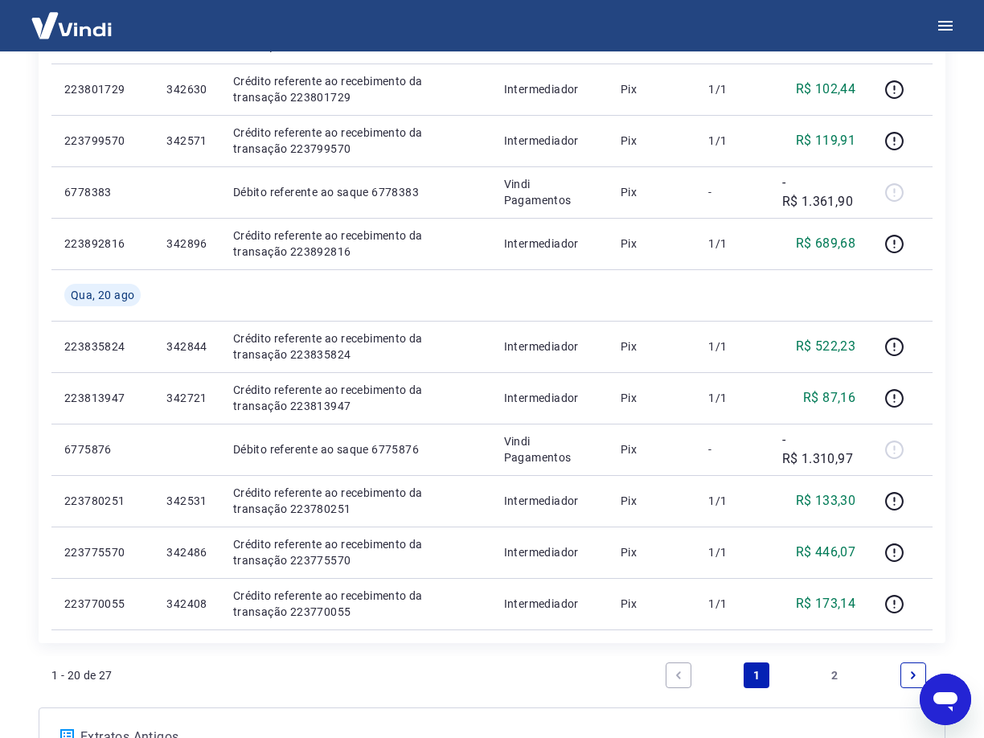
scroll to position [885, 0]
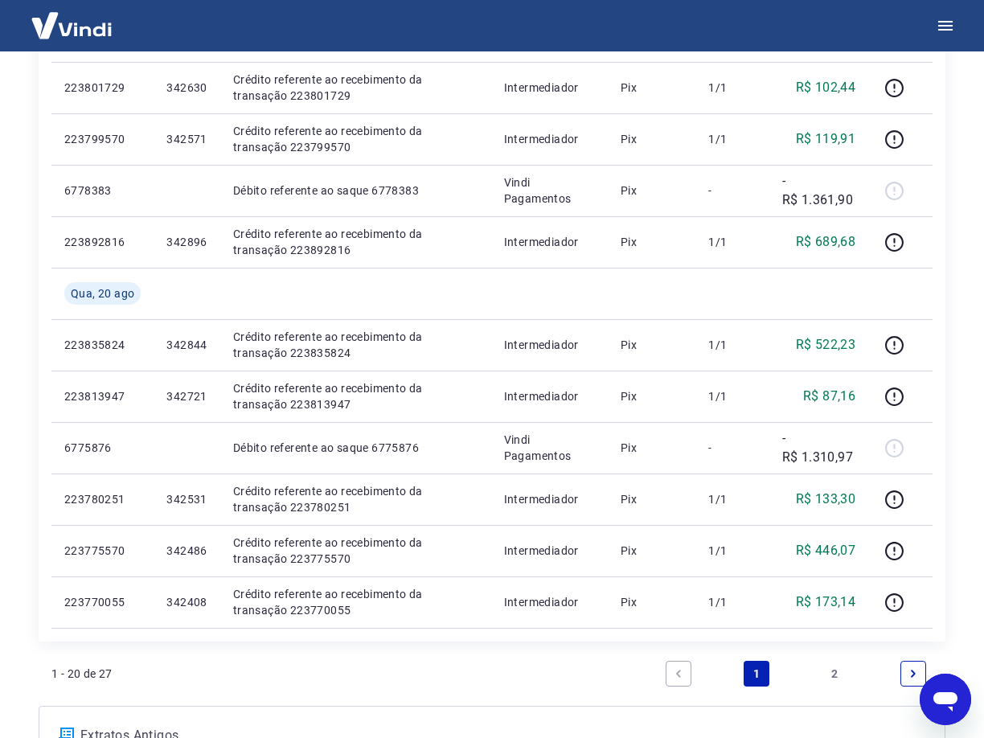
click at [841, 672] on link "2" at bounding box center [836, 674] width 26 height 26
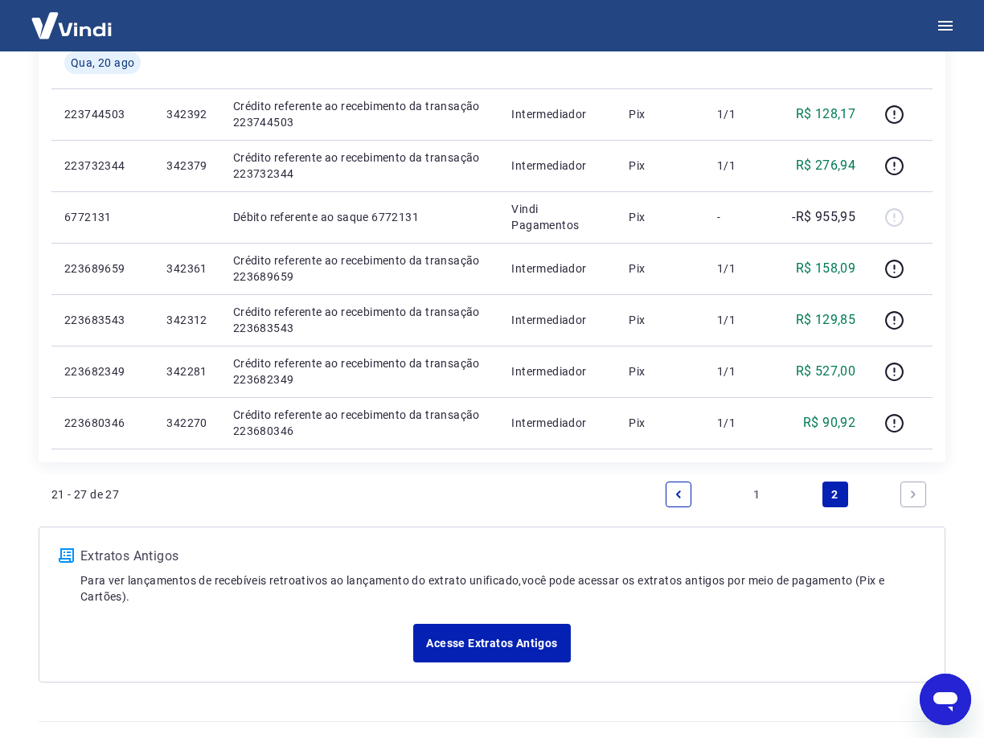
scroll to position [325, 0]
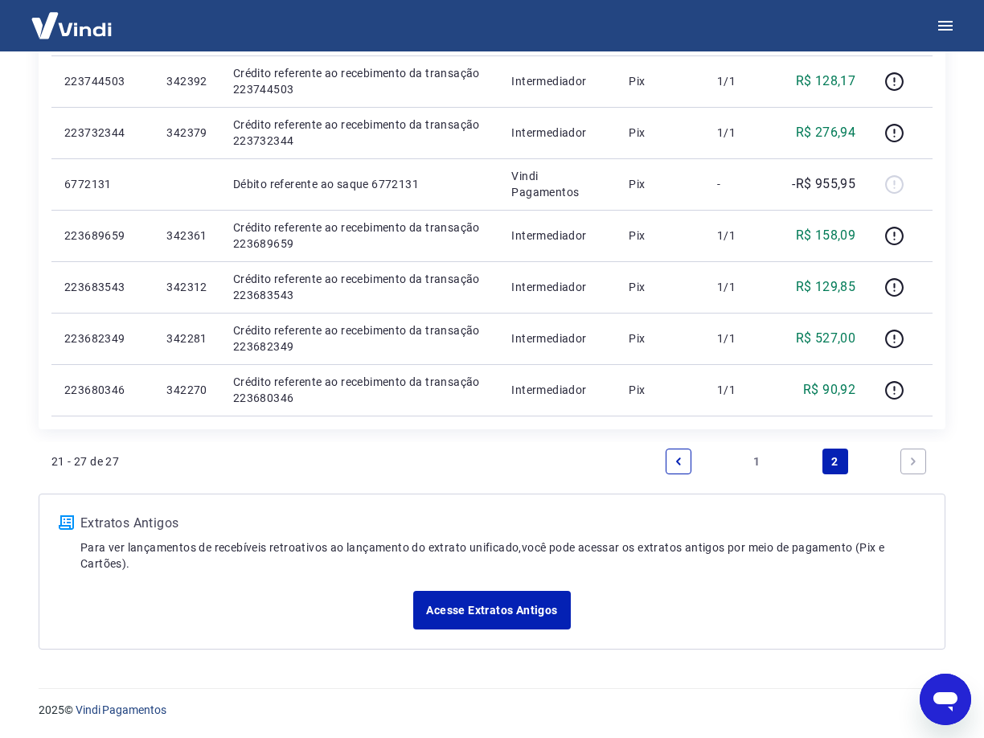
click at [765, 462] on link "1" at bounding box center [757, 462] width 26 height 26
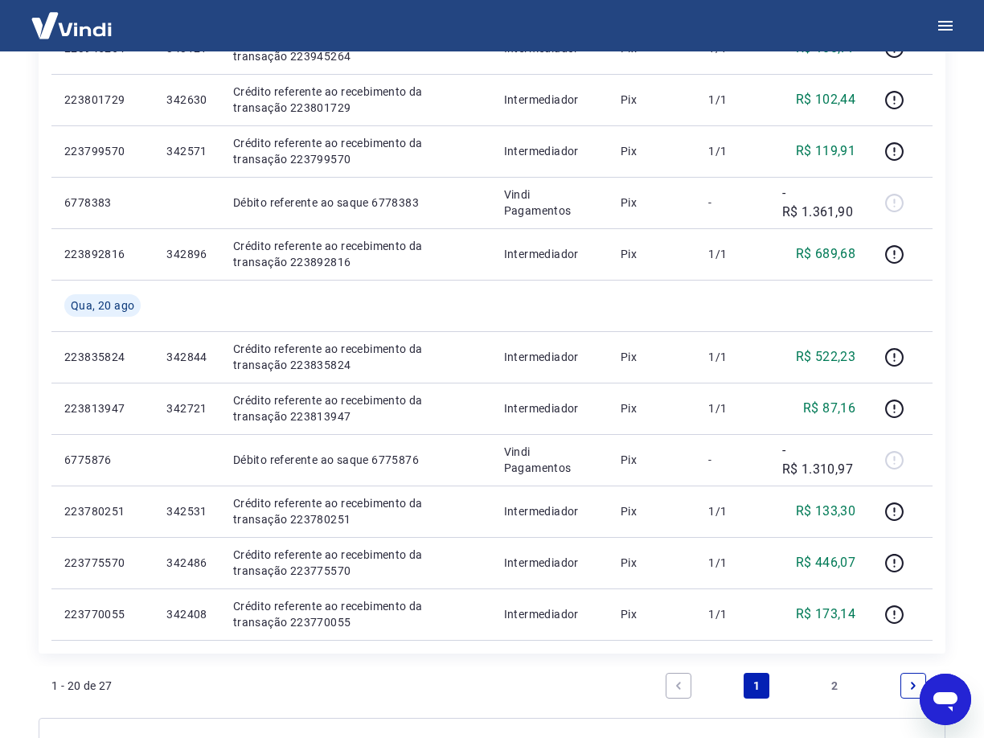
scroll to position [724, 0]
